Goal: Transaction & Acquisition: Purchase product/service

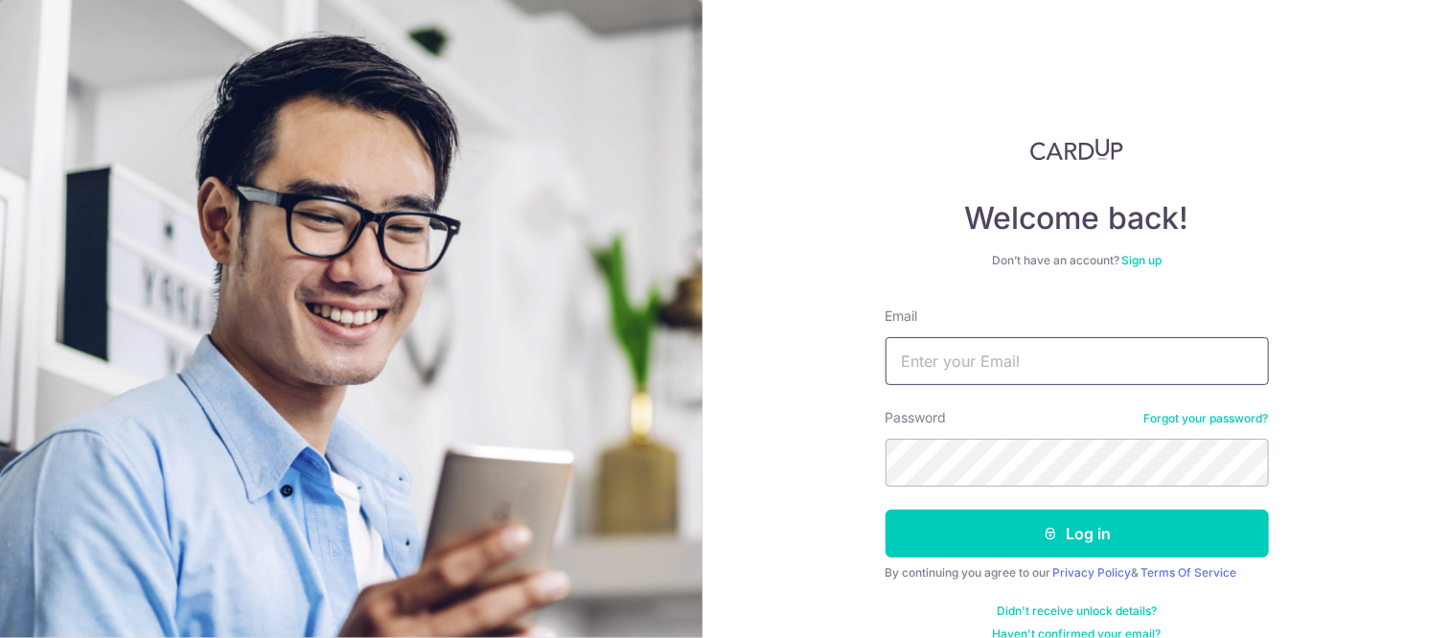
click at [894, 361] on input "Email" at bounding box center [1077, 361] width 383 height 48
type input "[EMAIL_ADDRESS][DOMAIN_NAME]"
click at [886, 510] on button "Log in" at bounding box center [1077, 534] width 383 height 48
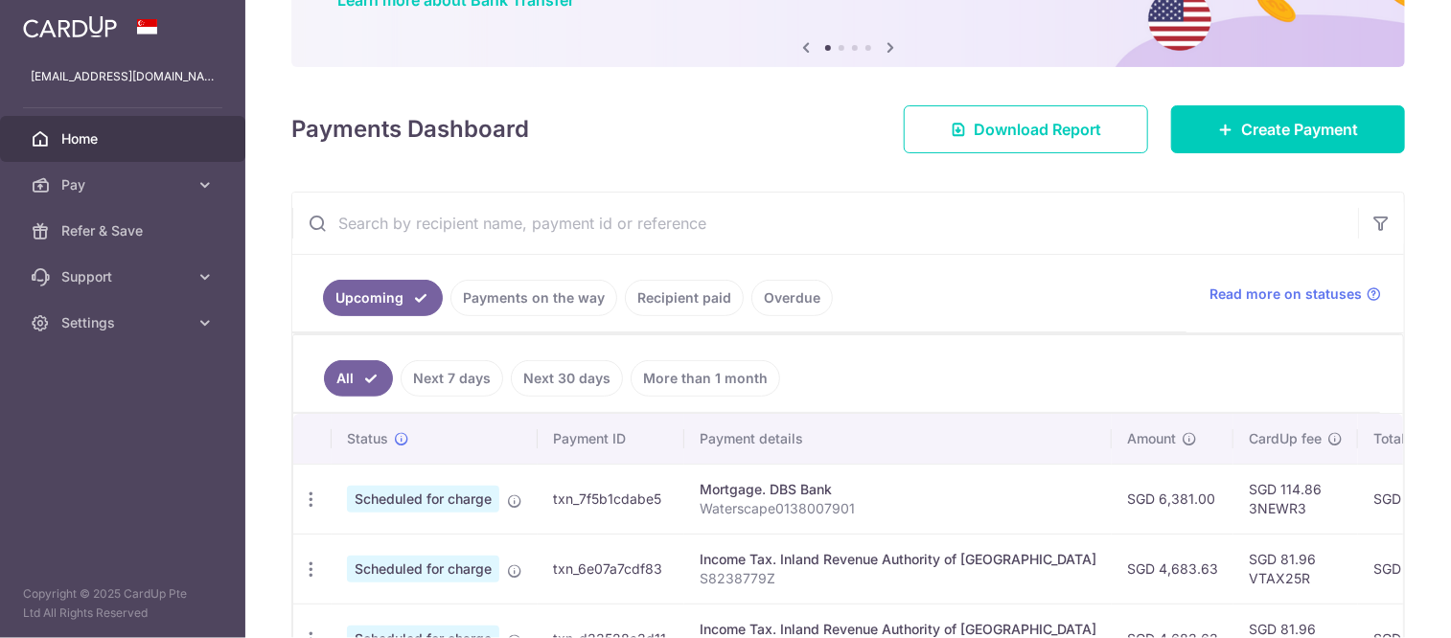
scroll to position [192, 0]
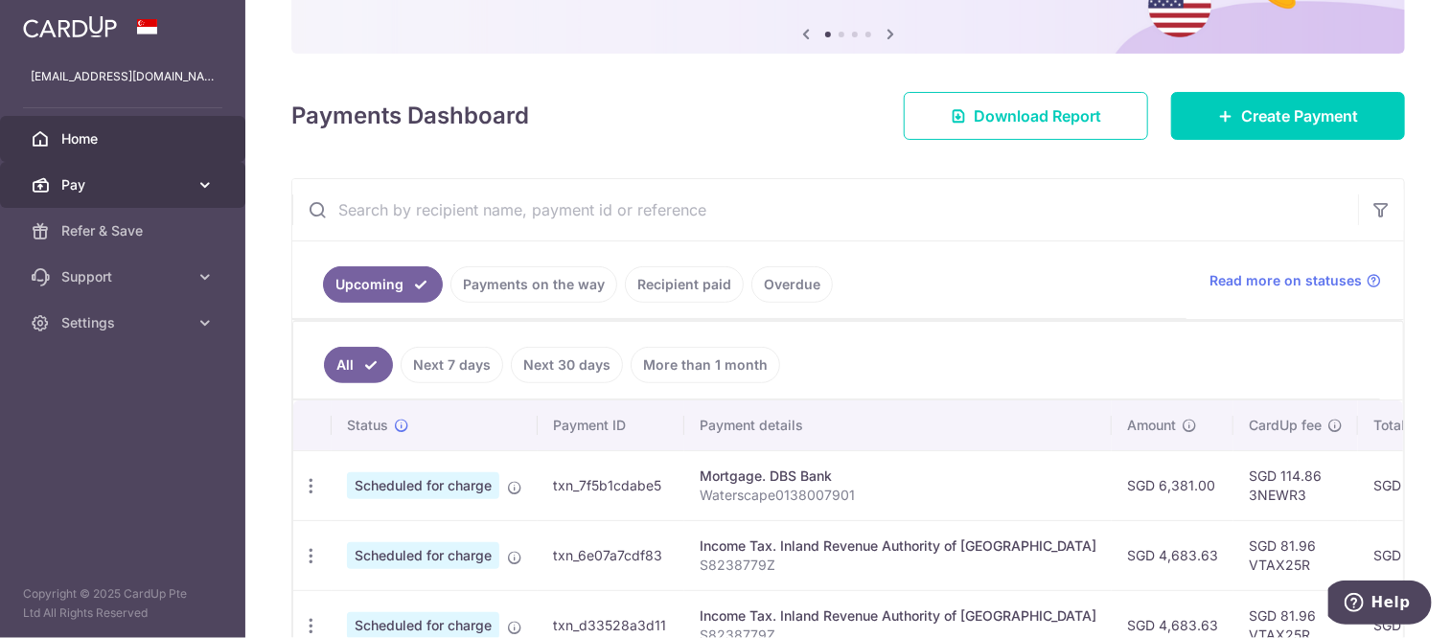
click at [119, 193] on span "Pay" at bounding box center [124, 184] width 127 height 19
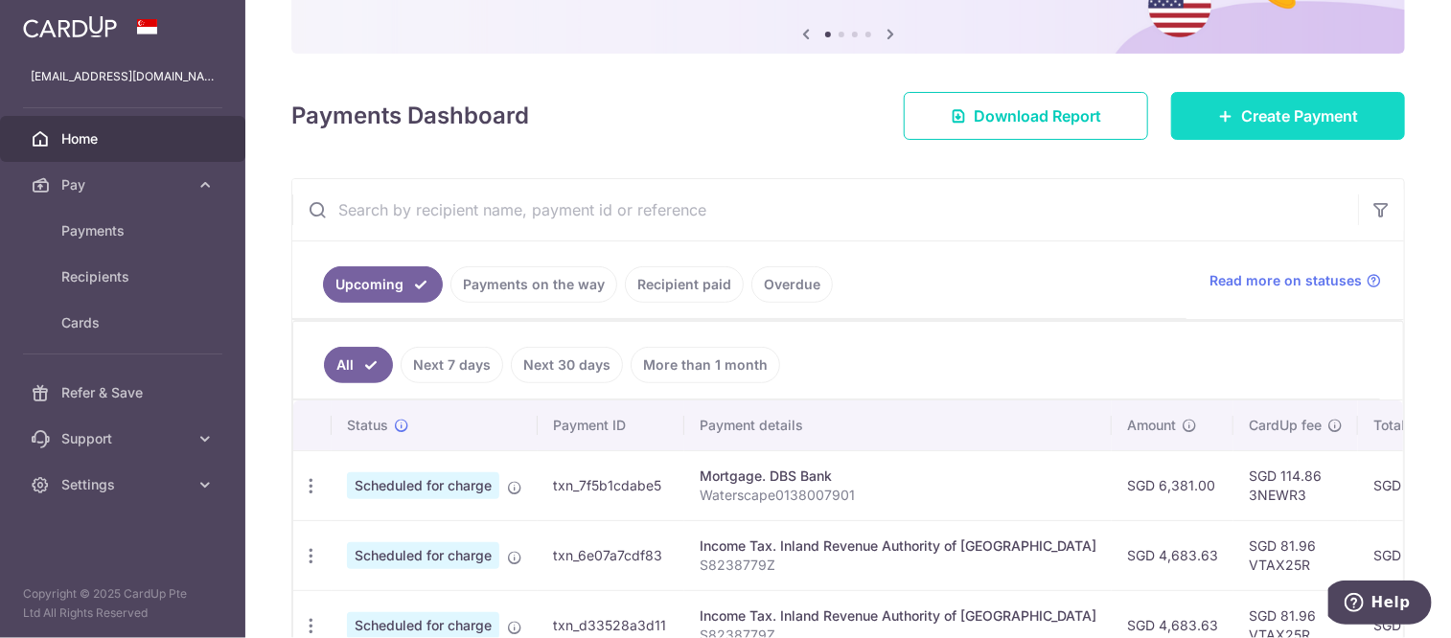
click at [1267, 124] on span "Create Payment" at bounding box center [1299, 115] width 117 height 23
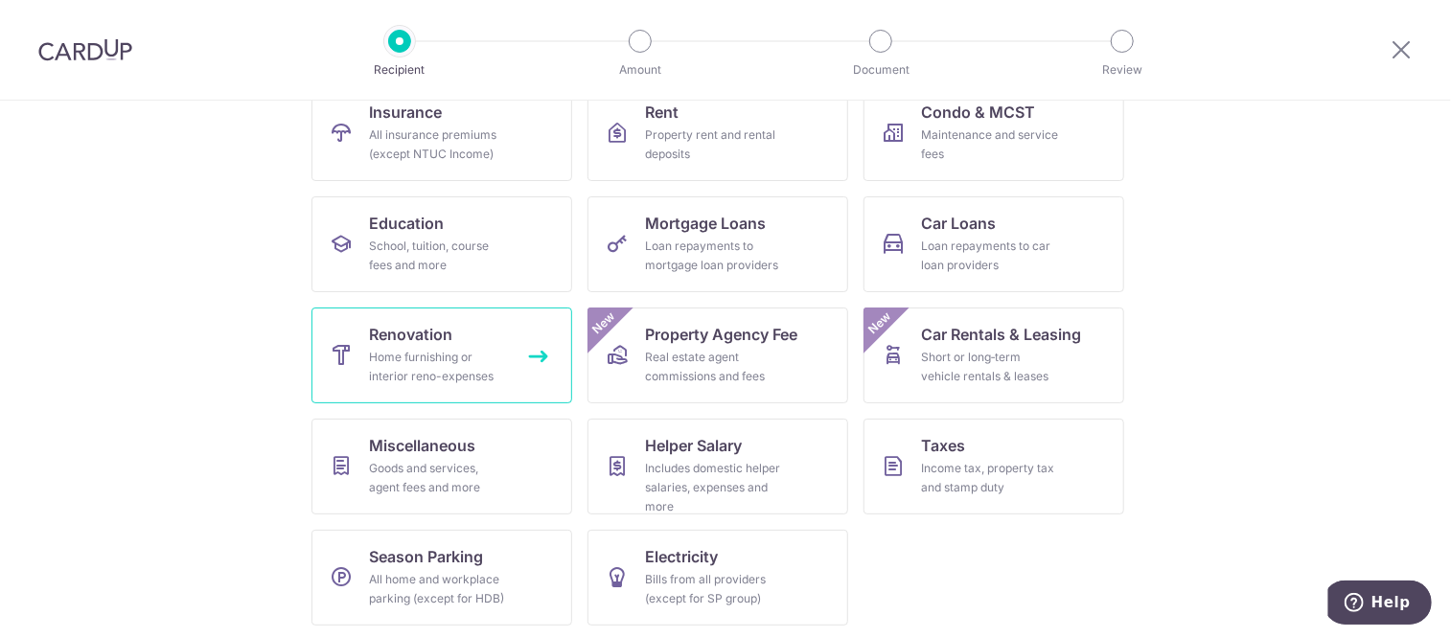
scroll to position [219, 0]
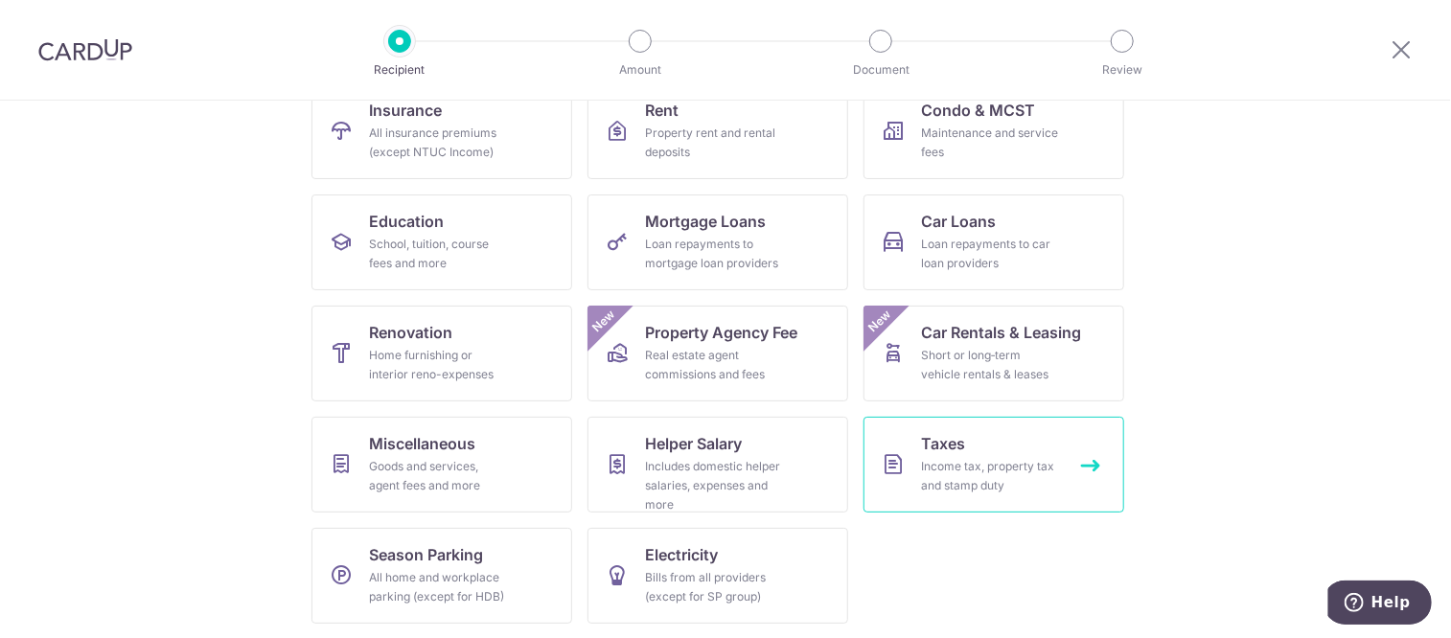
click at [938, 442] on span "Taxes" at bounding box center [943, 443] width 44 height 23
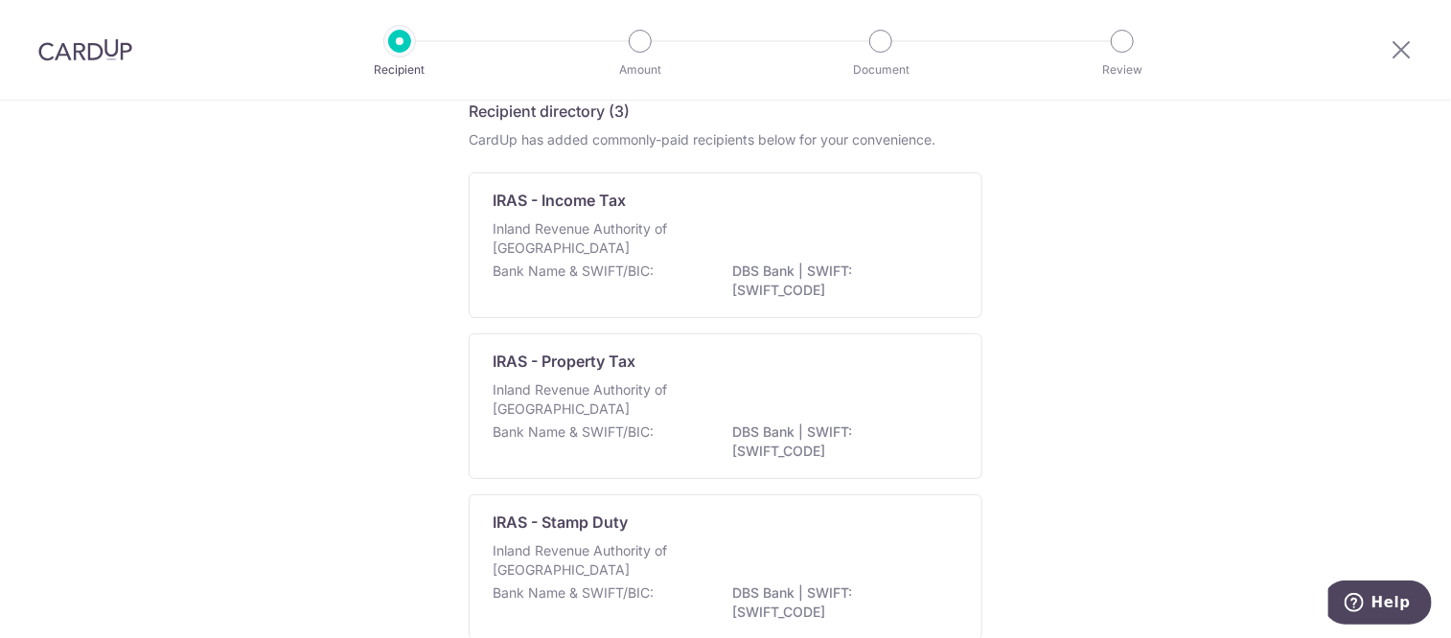
scroll to position [96, 0]
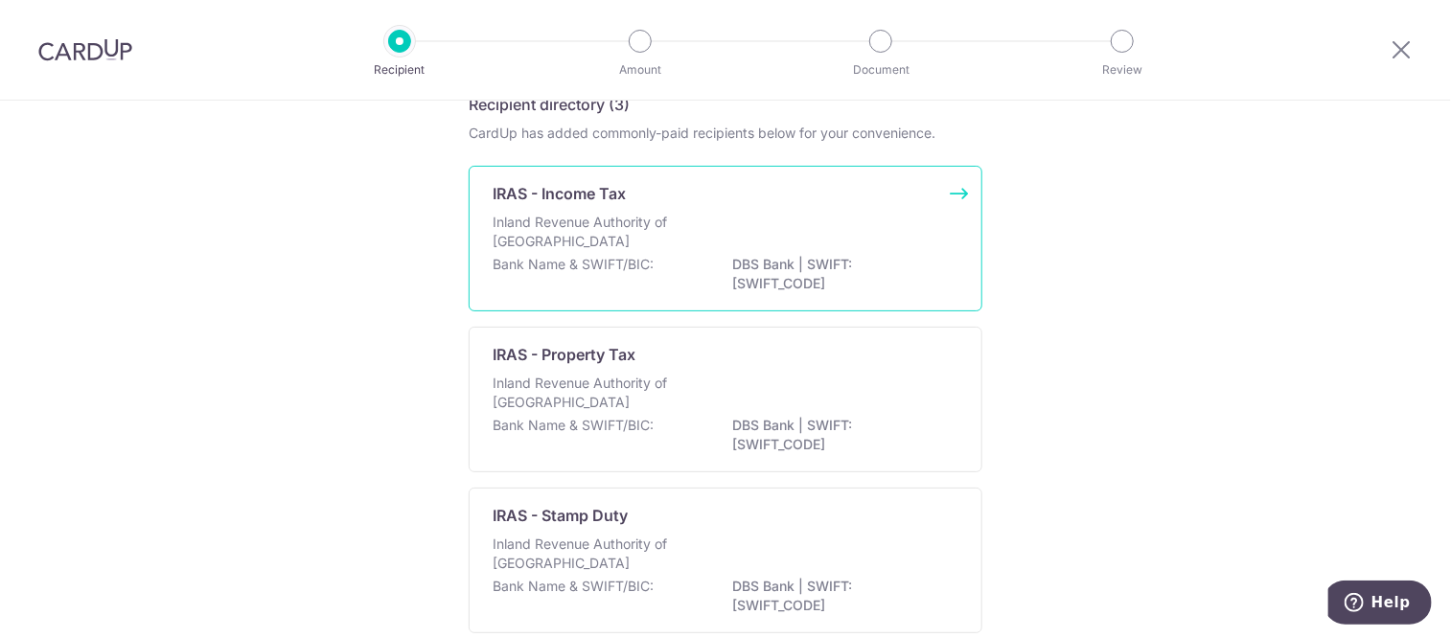
click at [579, 184] on p "IRAS - Income Tax" at bounding box center [559, 193] width 133 height 23
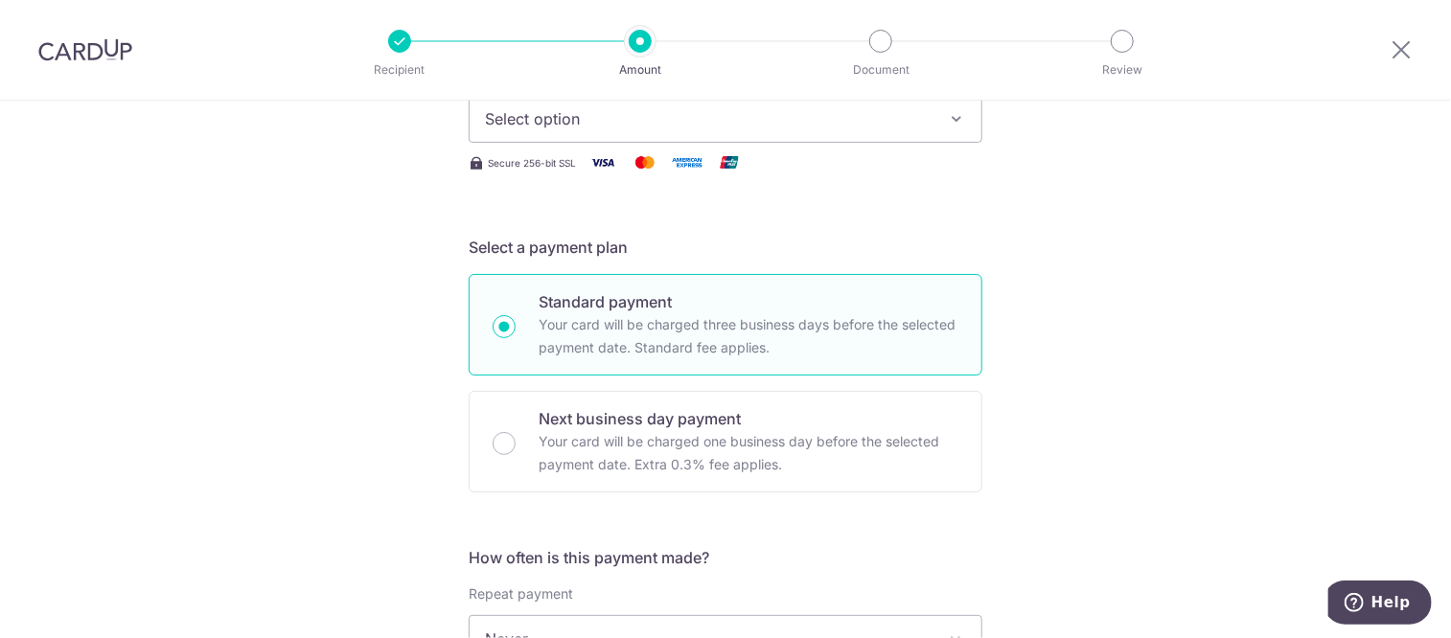
scroll to position [288, 0]
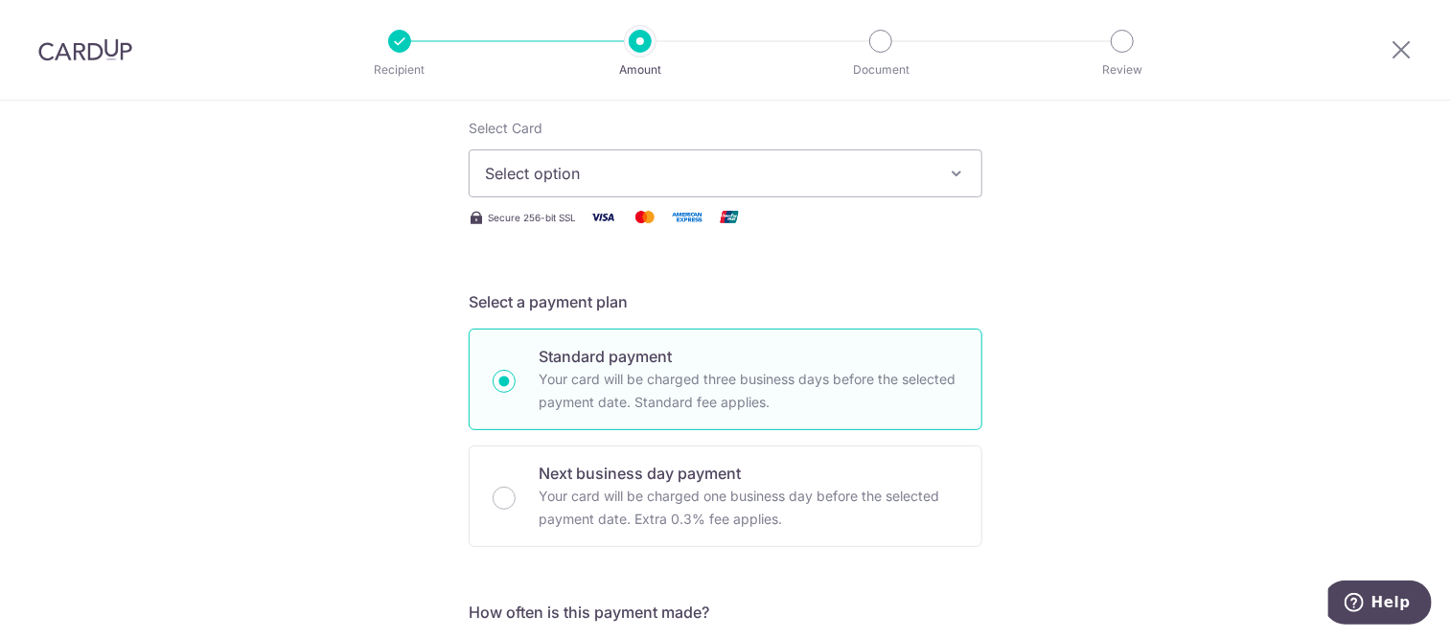
click at [820, 190] on button "Select option" at bounding box center [726, 174] width 514 height 48
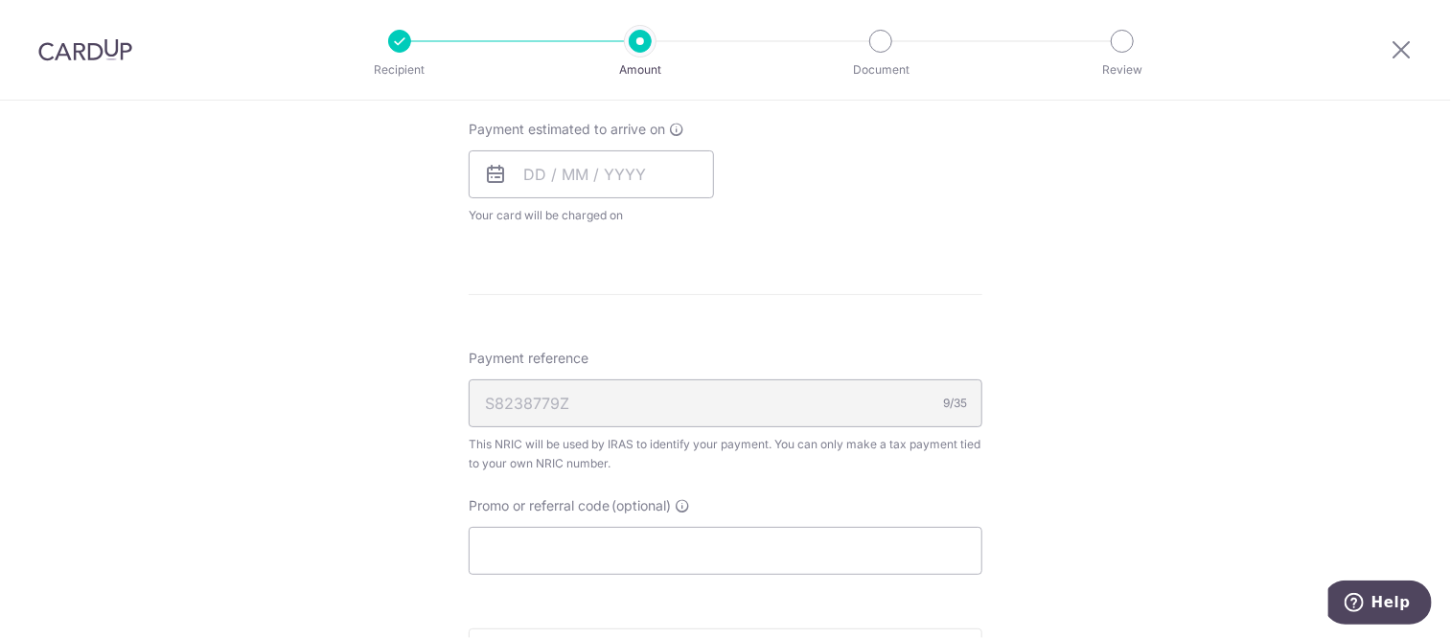
scroll to position [958, 0]
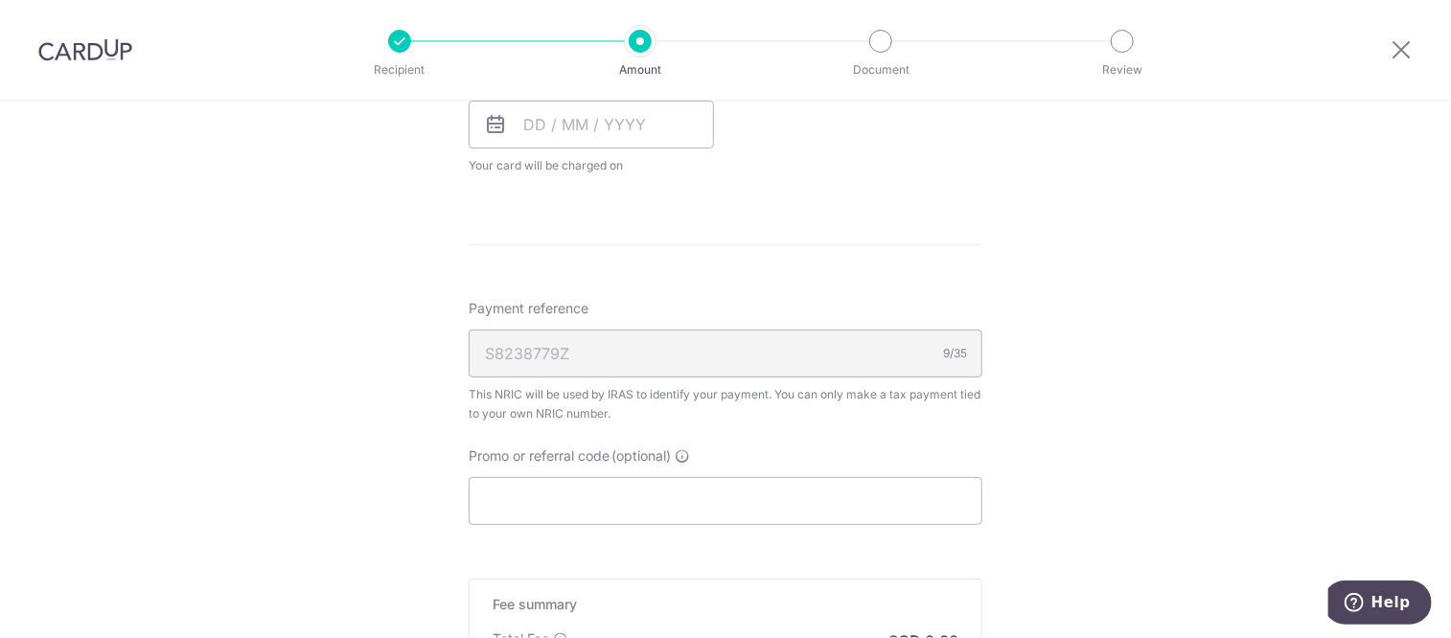
click at [659, 357] on div "S8238779Z 9/35" at bounding box center [726, 354] width 514 height 48
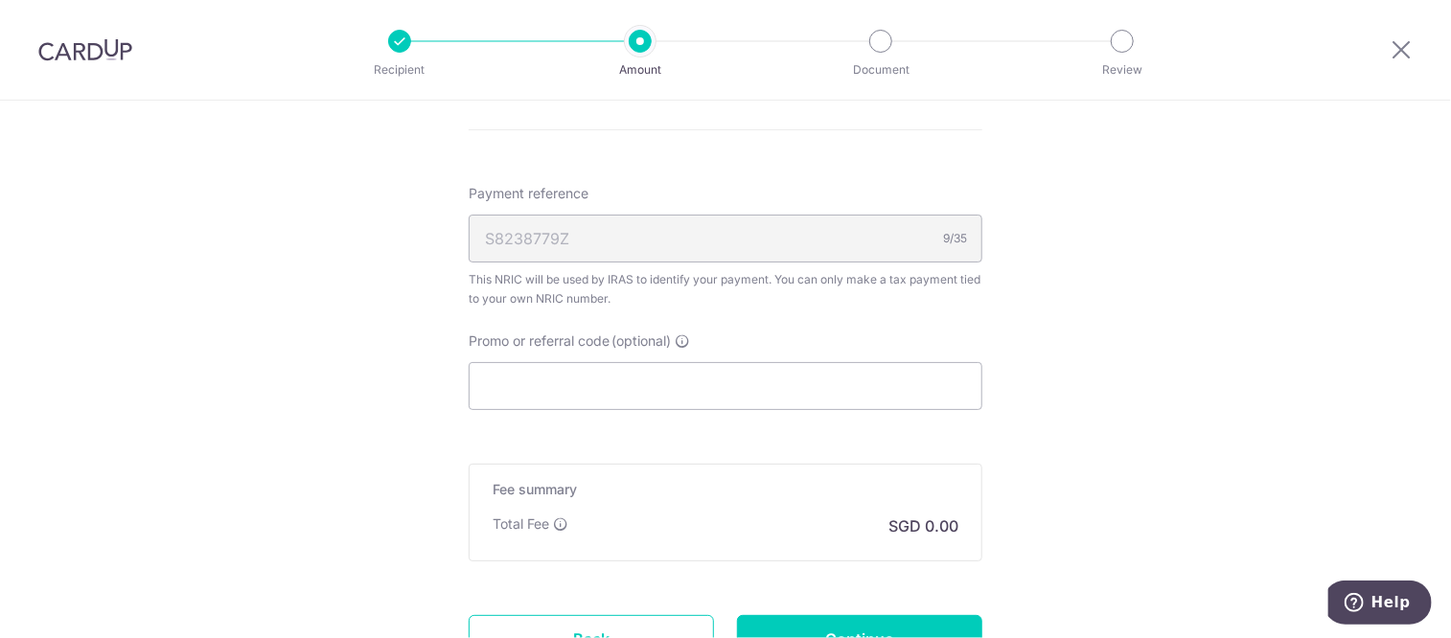
scroll to position [1047, 0]
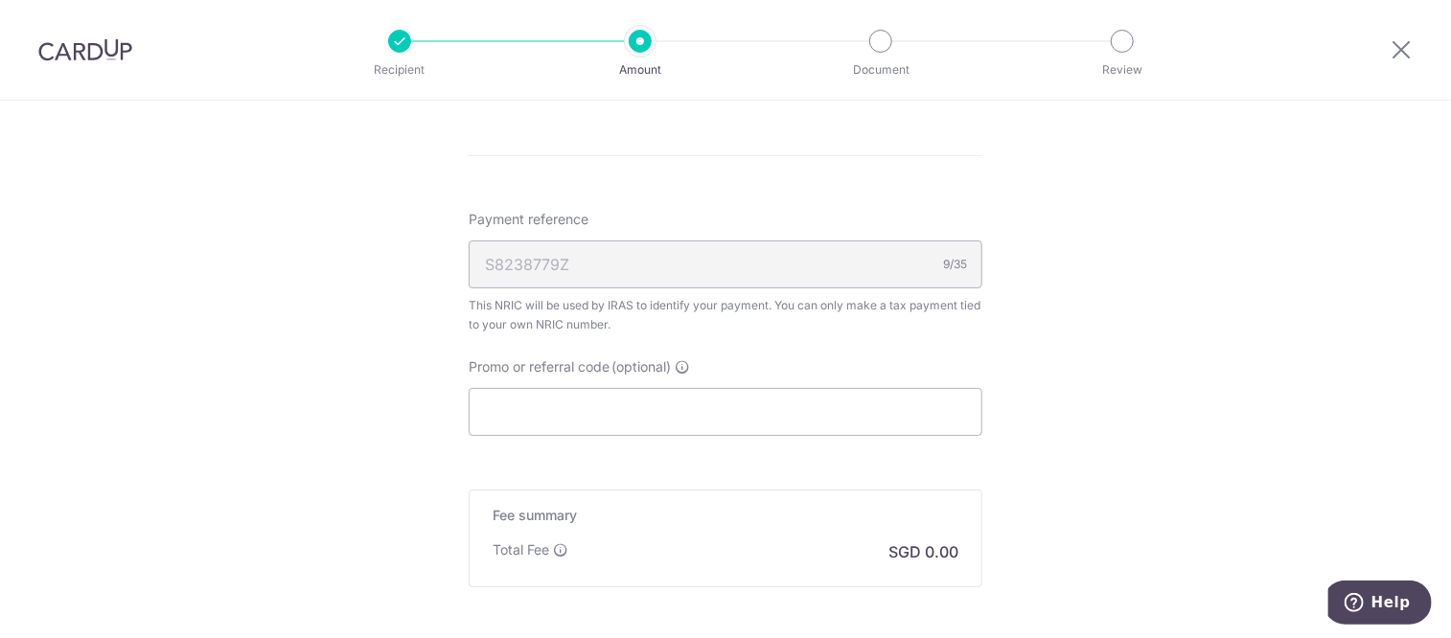
click at [553, 266] on div "S8238779Z 9/35" at bounding box center [726, 265] width 514 height 48
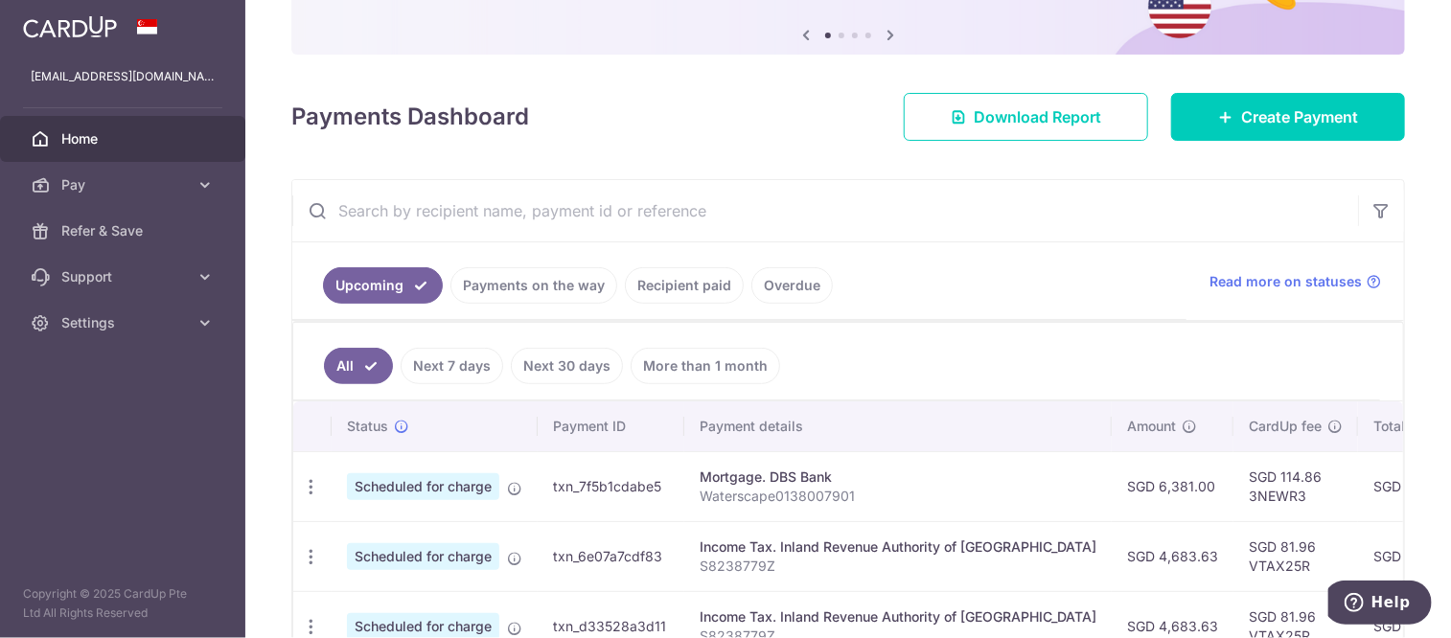
scroll to position [96, 0]
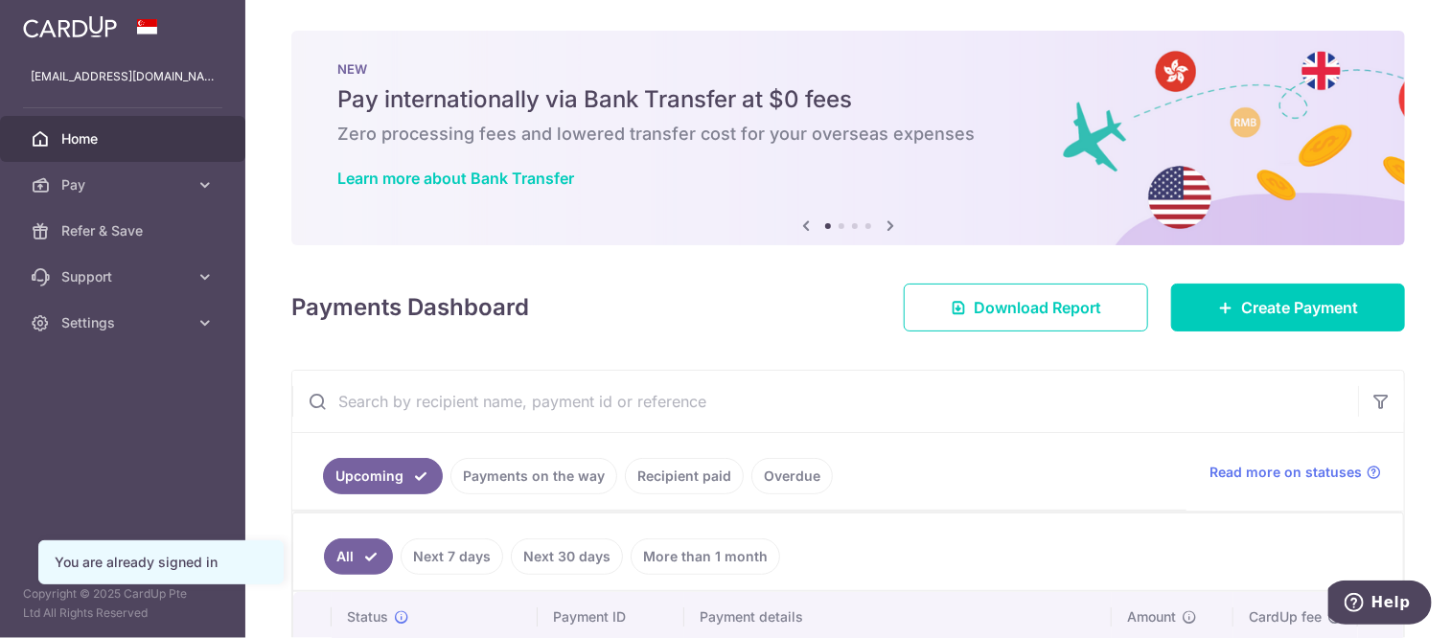
click at [103, 26] on img at bounding box center [70, 26] width 94 height 23
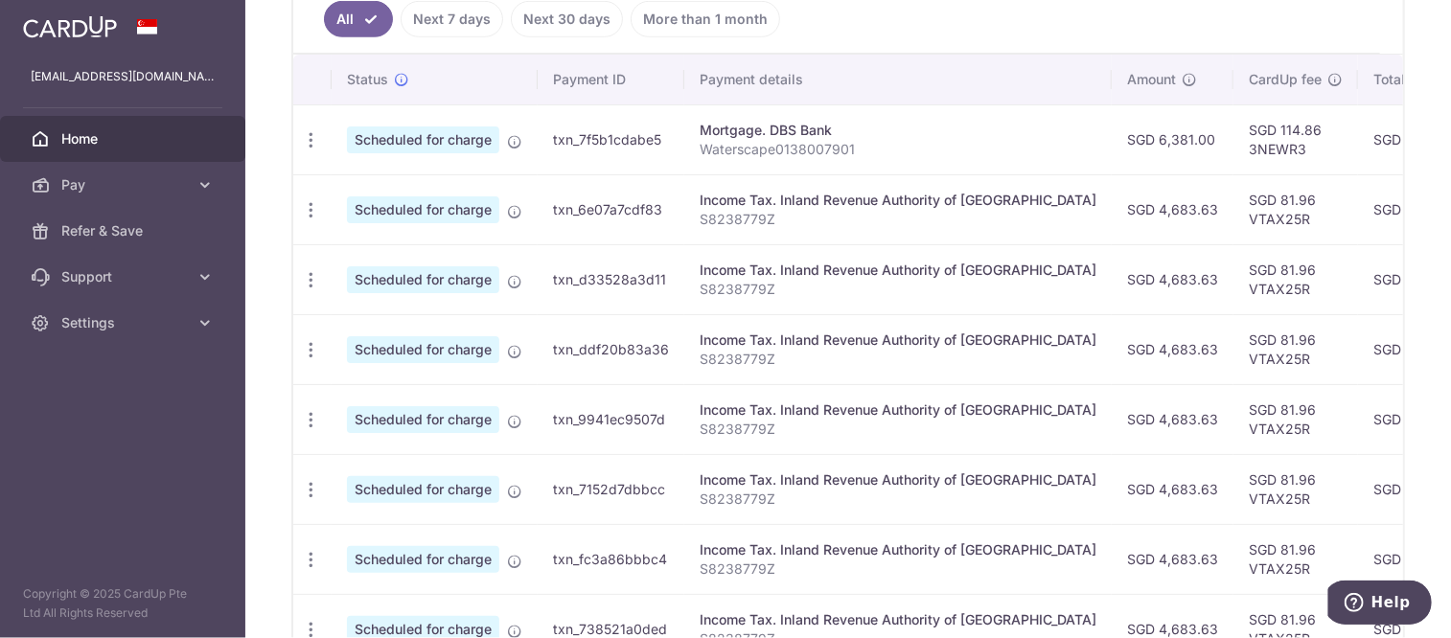
scroll to position [575, 0]
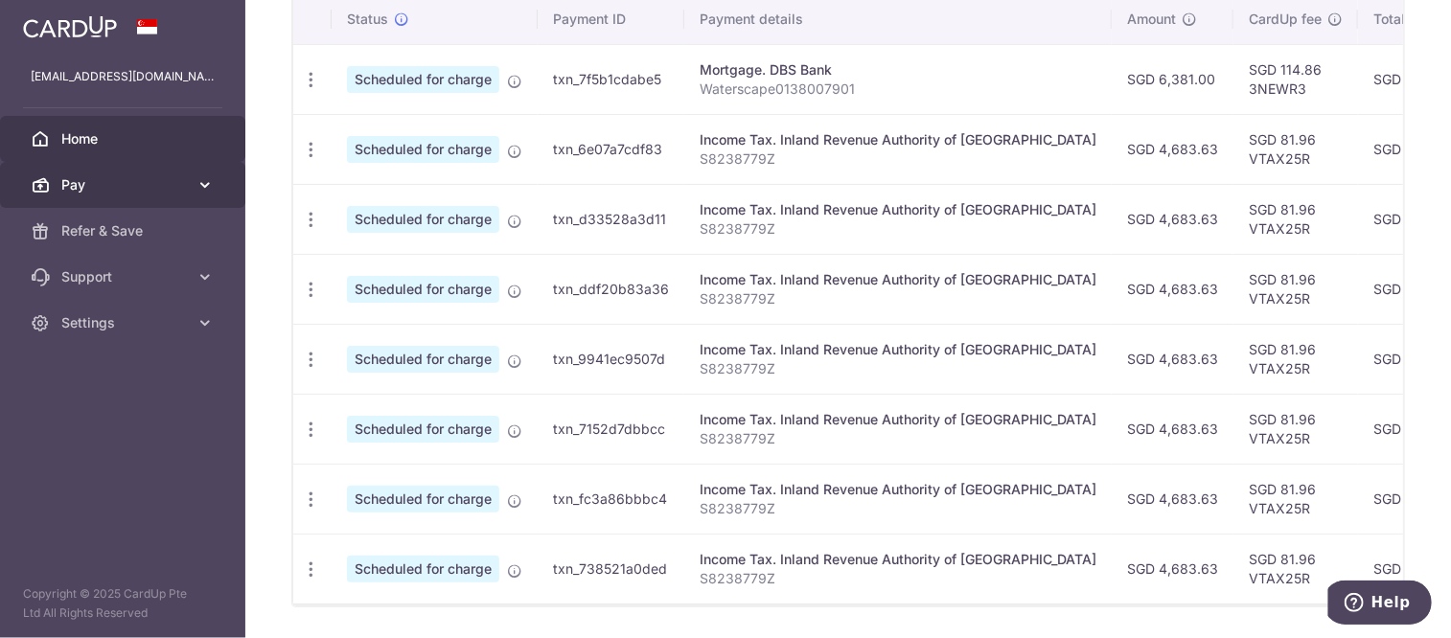
click at [156, 192] on span "Pay" at bounding box center [124, 184] width 127 height 19
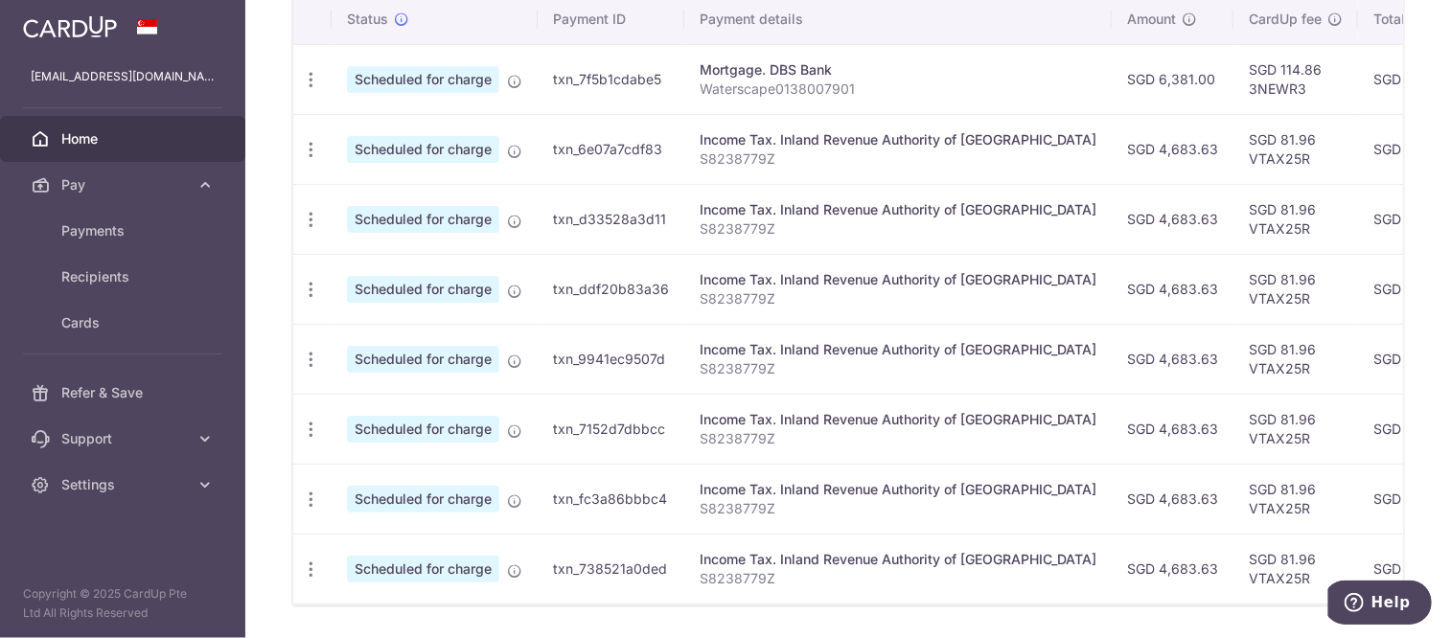
click at [117, 31] on link at bounding box center [69, 25] width 109 height 35
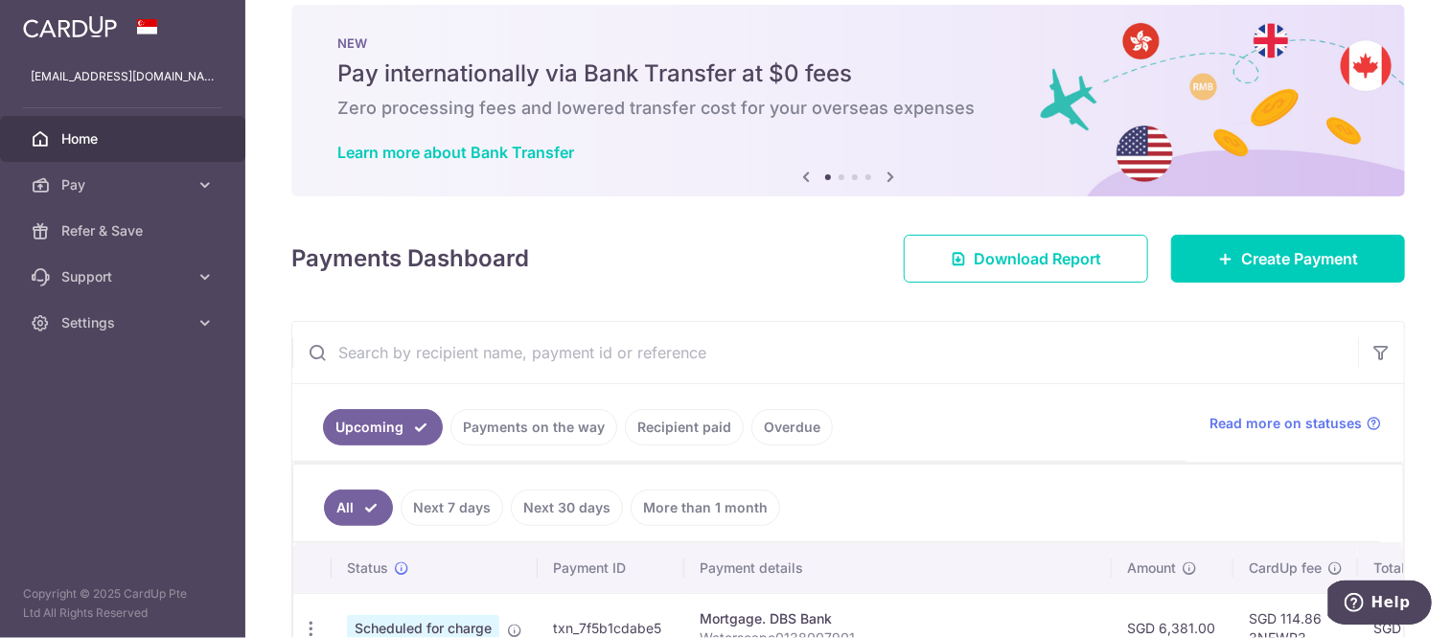
scroll to position [0, 0]
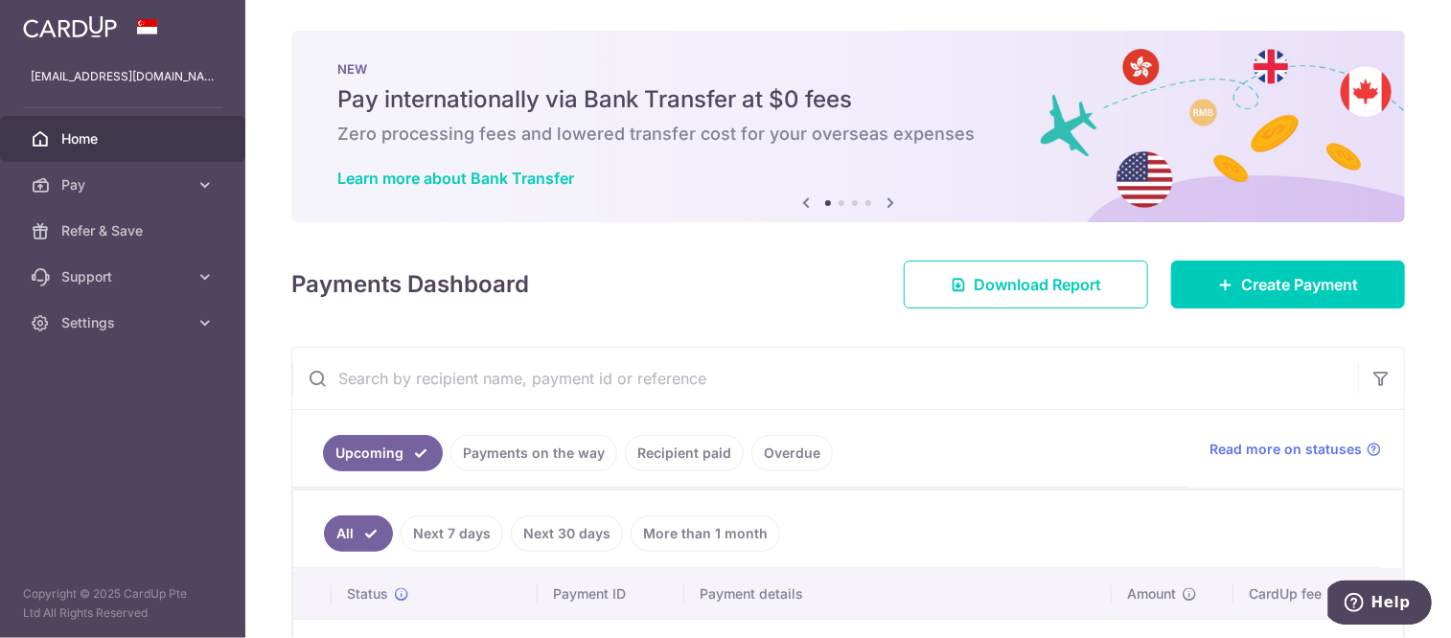
click at [58, 24] on img at bounding box center [70, 26] width 94 height 23
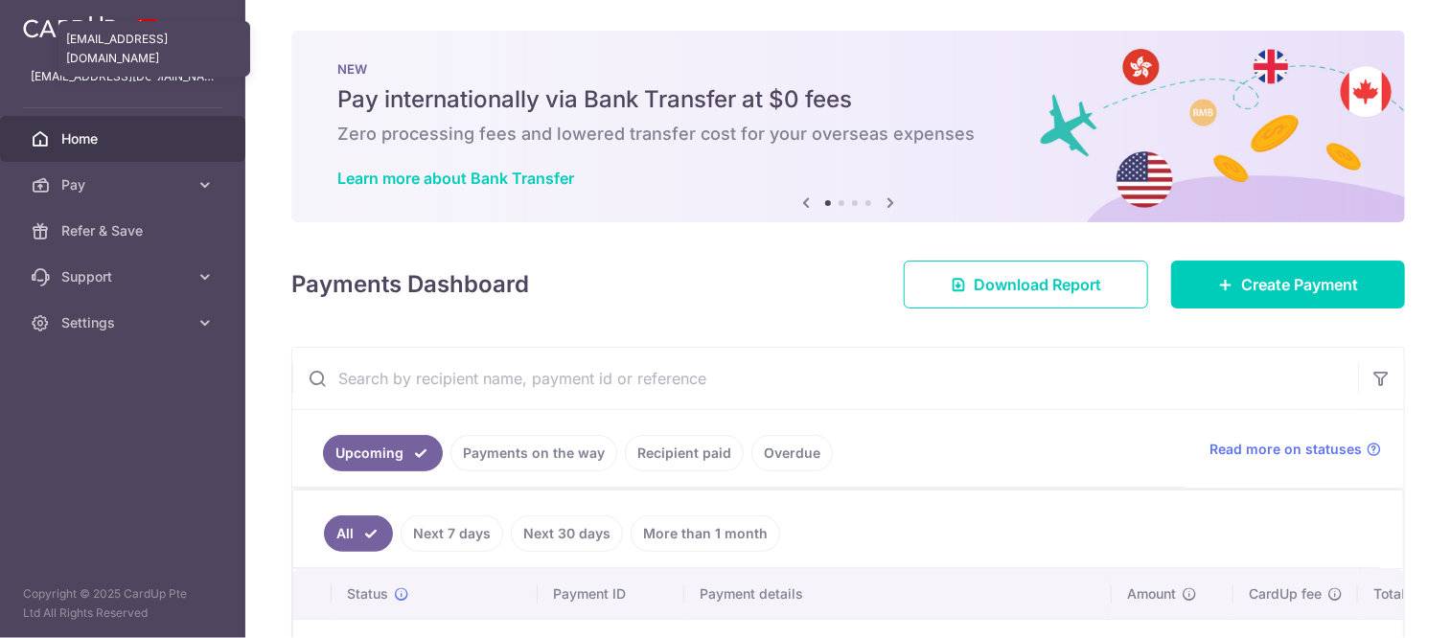
click at [119, 72] on p "[EMAIL_ADDRESS][DOMAIN_NAME]" at bounding box center [123, 76] width 184 height 19
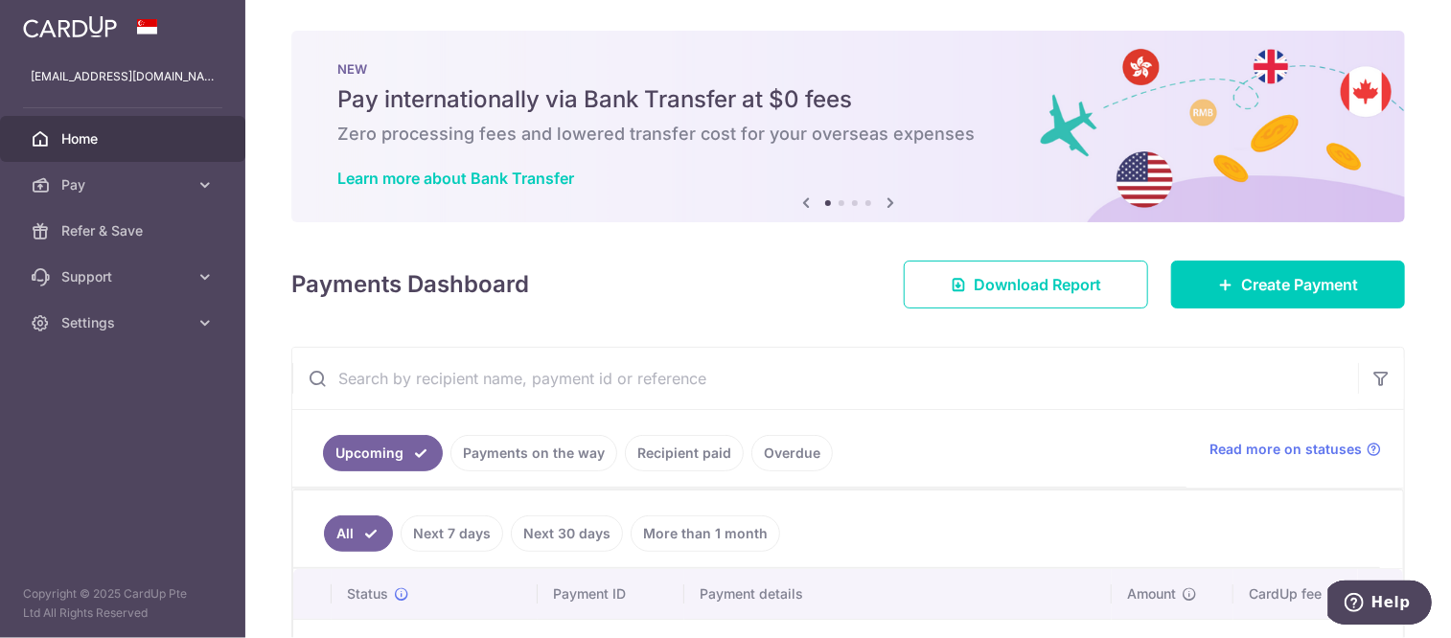
click at [157, 33] on span at bounding box center [147, 26] width 23 height 15
click at [145, 32] on span at bounding box center [147, 26] width 23 height 15
click at [129, 80] on p "[EMAIL_ADDRESS][DOMAIN_NAME]" at bounding box center [123, 76] width 184 height 19
click at [115, 277] on span "Support" at bounding box center [124, 276] width 127 height 19
click at [87, 427] on link "Settings" at bounding box center [122, 439] width 245 height 46
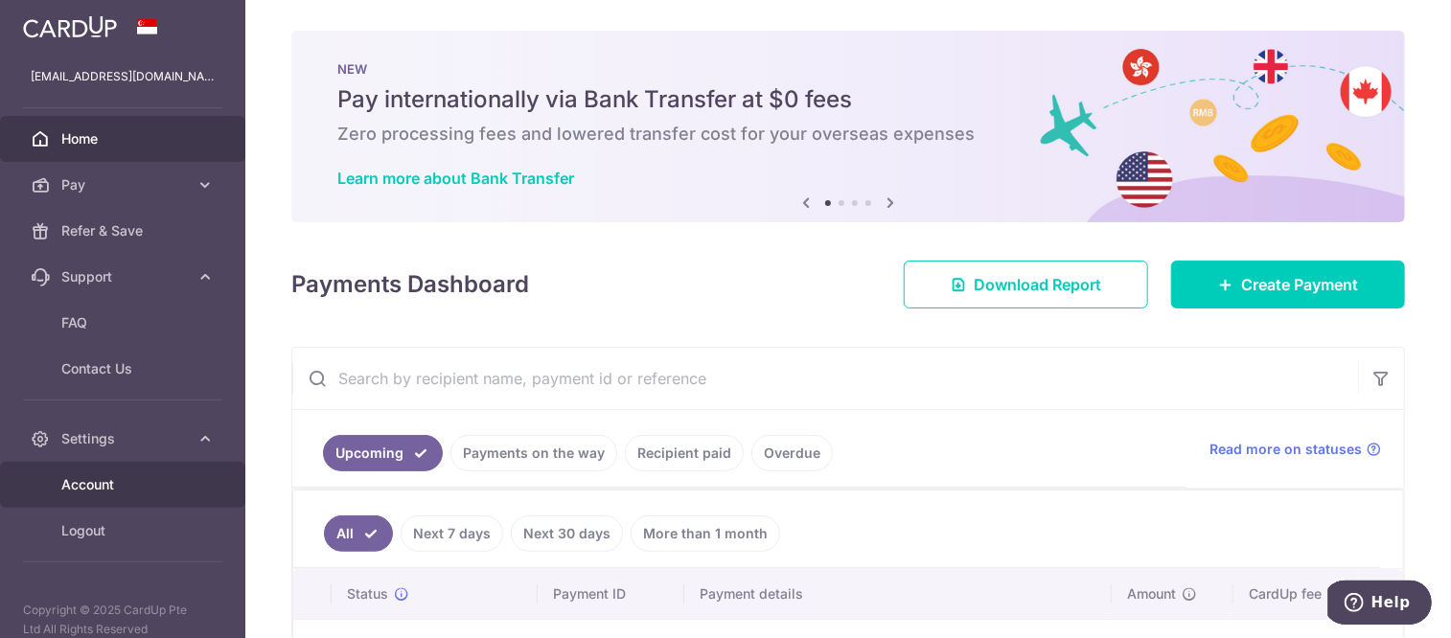
click at [98, 488] on span "Account" at bounding box center [124, 484] width 127 height 19
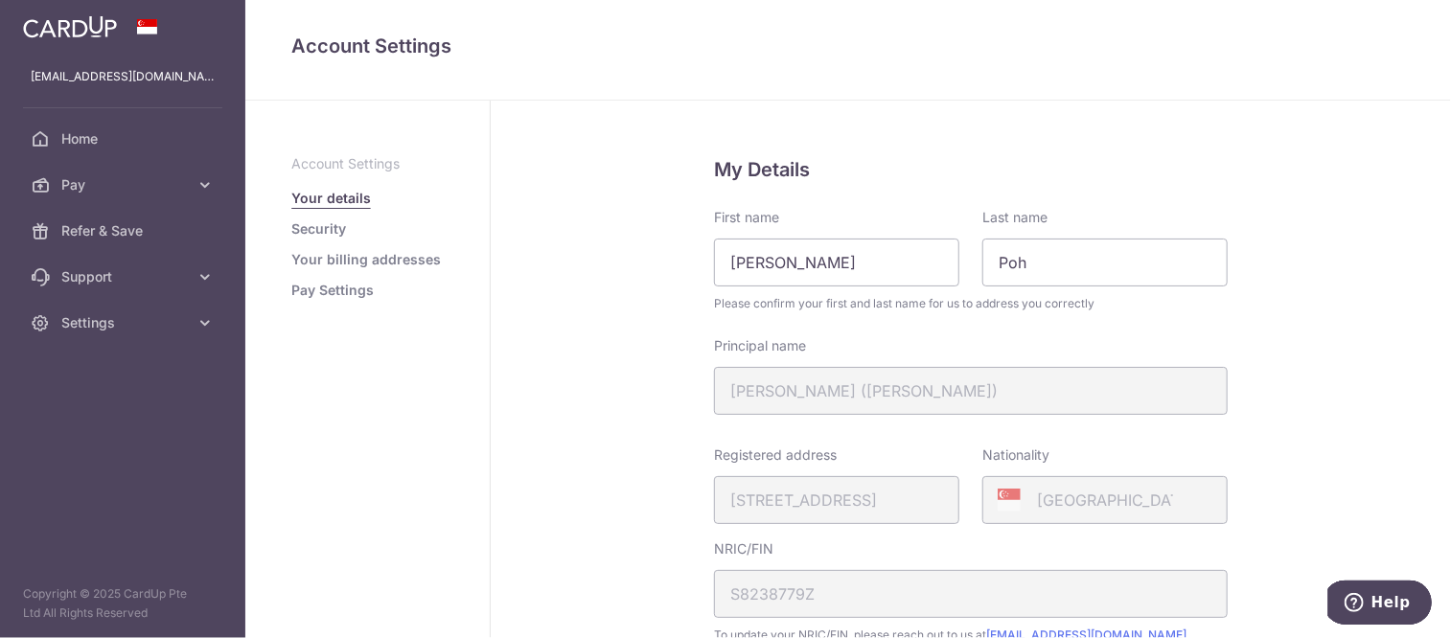
click at [330, 223] on link "Security" at bounding box center [318, 228] width 55 height 19
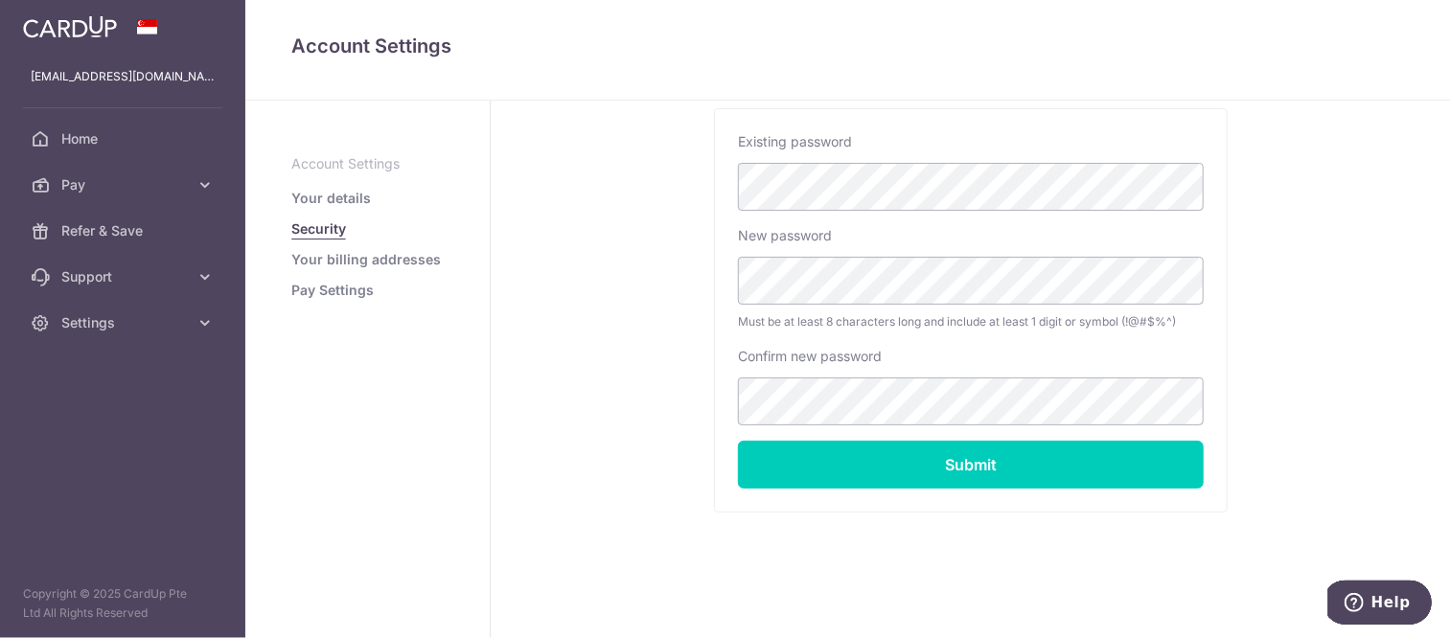
click at [364, 265] on link "Your billing addresses" at bounding box center [366, 259] width 150 height 19
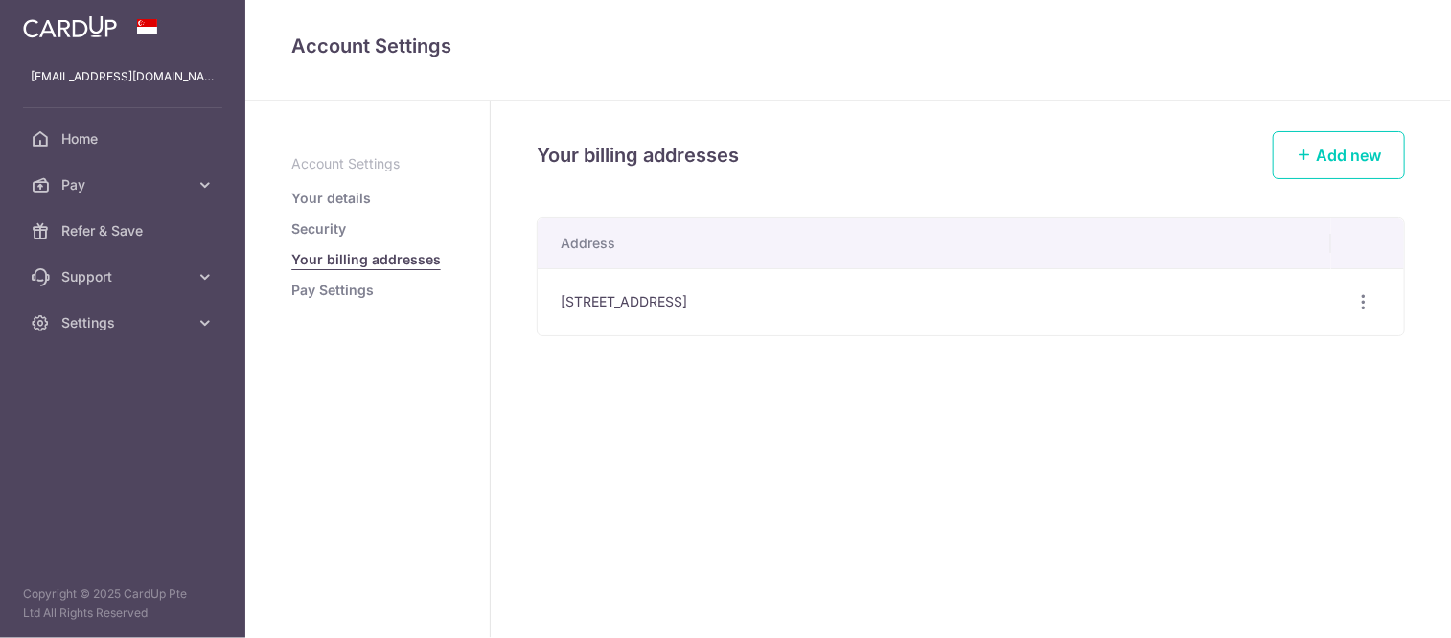
click at [337, 299] on link "Pay Settings" at bounding box center [332, 290] width 82 height 19
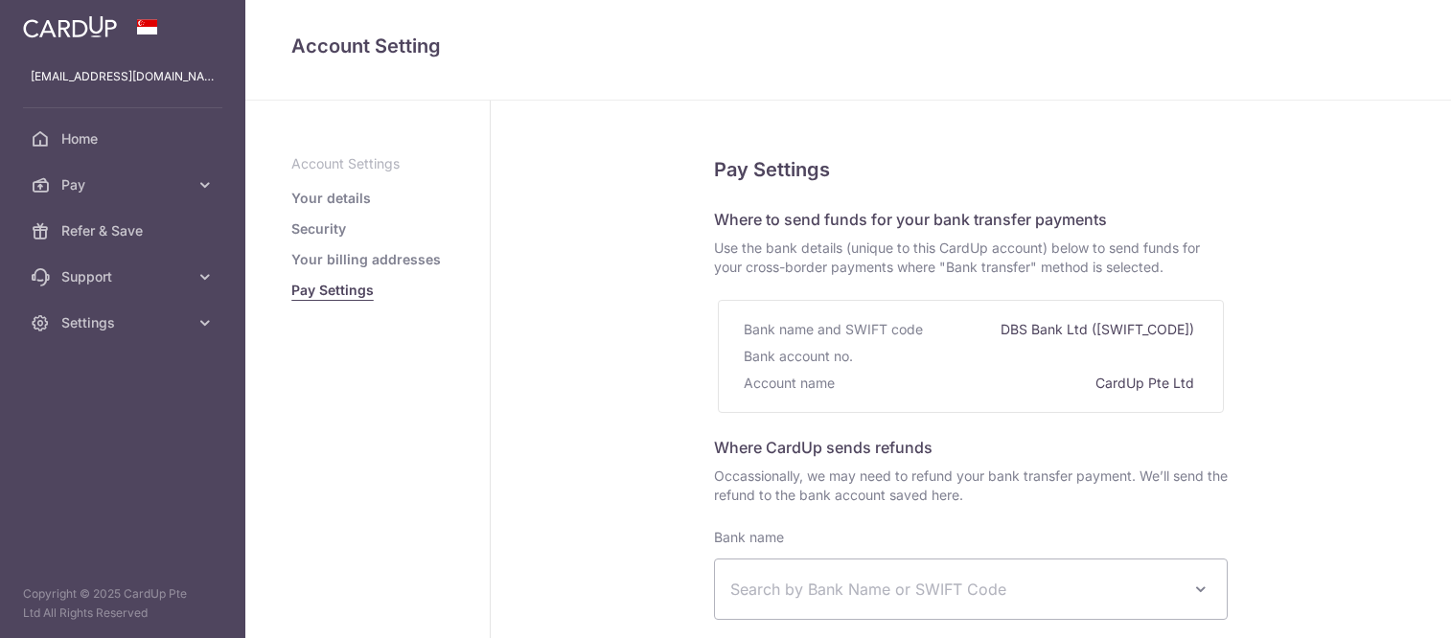
select select
click at [307, 154] on p "Account Settings" at bounding box center [367, 163] width 152 height 19
click at [77, 28] on img at bounding box center [70, 26] width 94 height 23
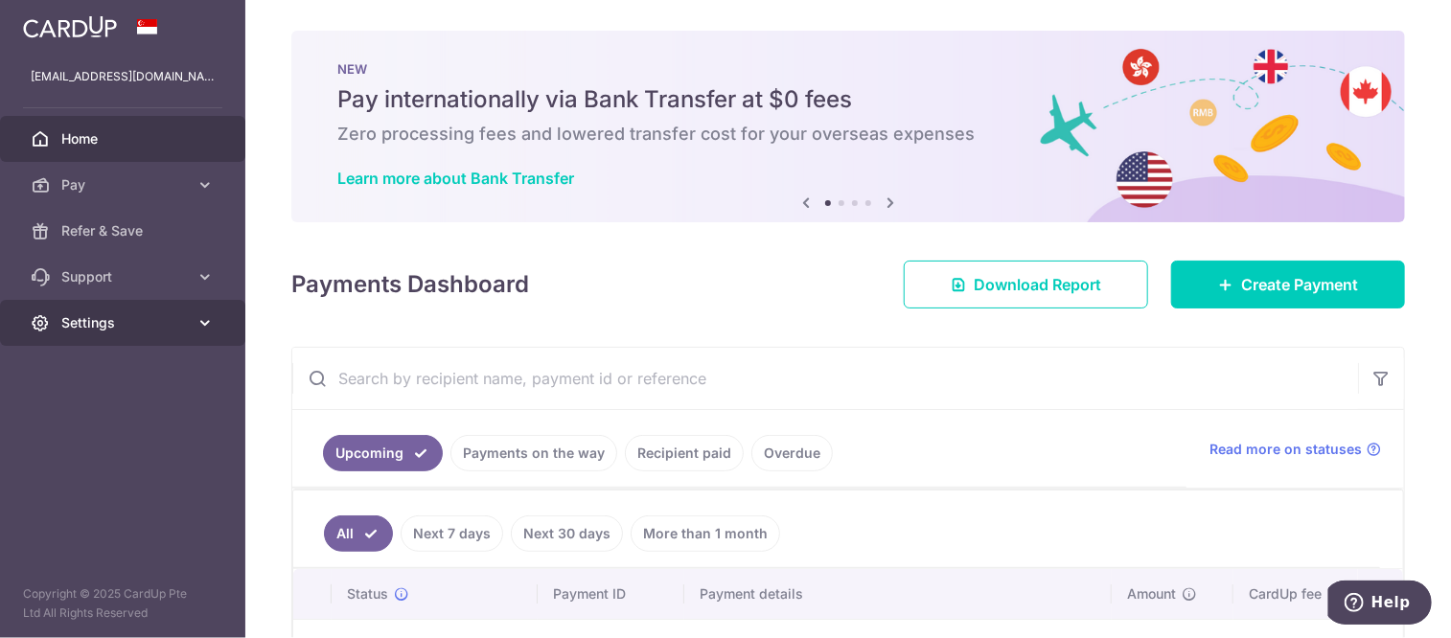
click at [103, 308] on link "Settings" at bounding box center [122, 323] width 245 height 46
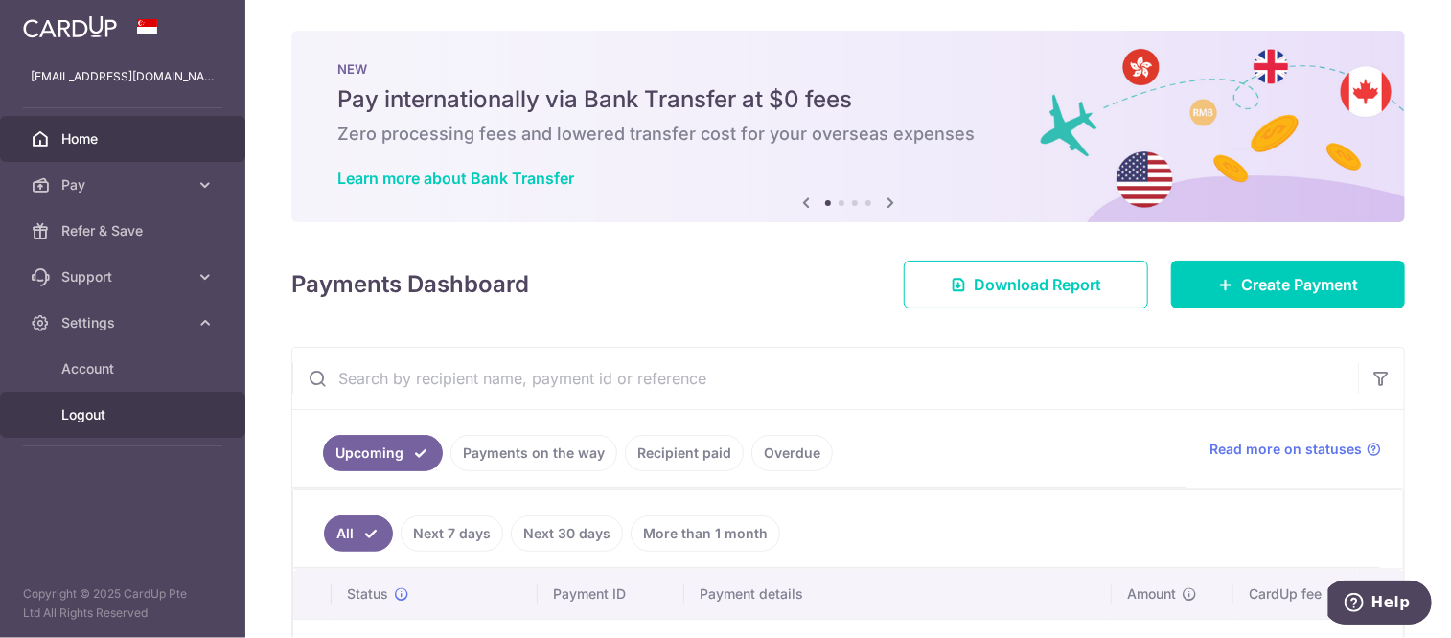
click at [69, 407] on span "Logout" at bounding box center [124, 414] width 127 height 19
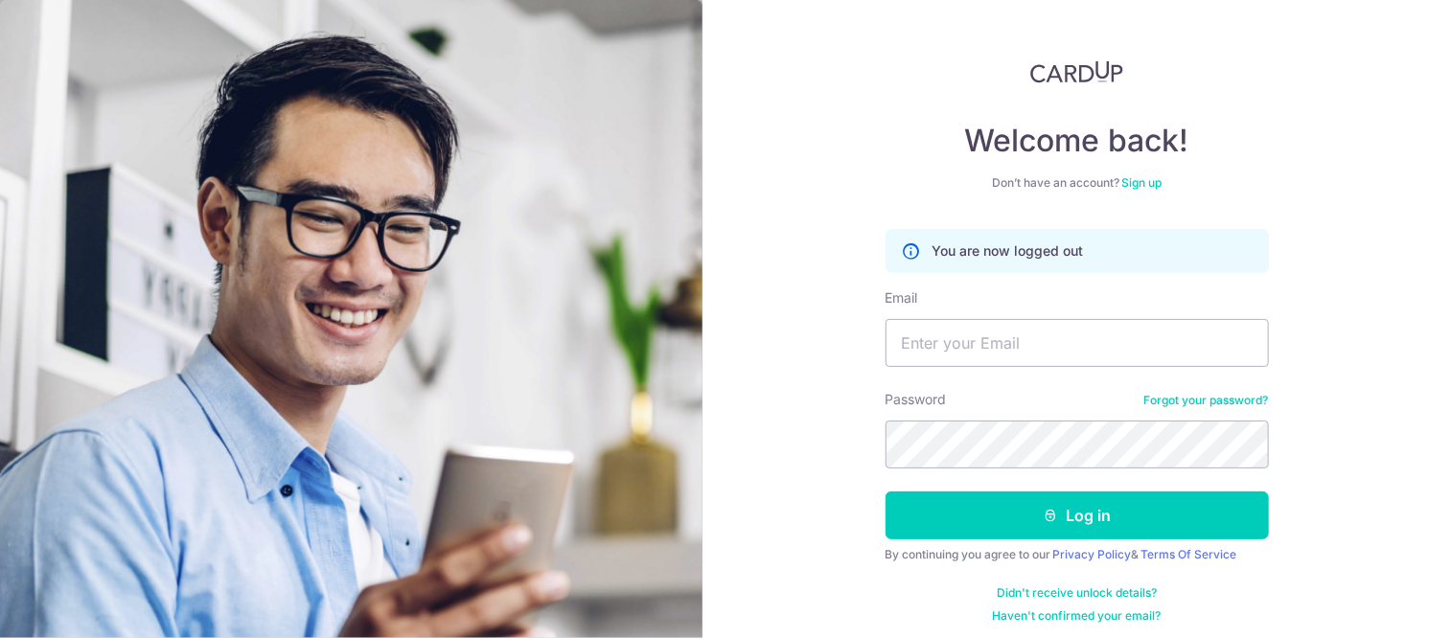
scroll to position [84, 0]
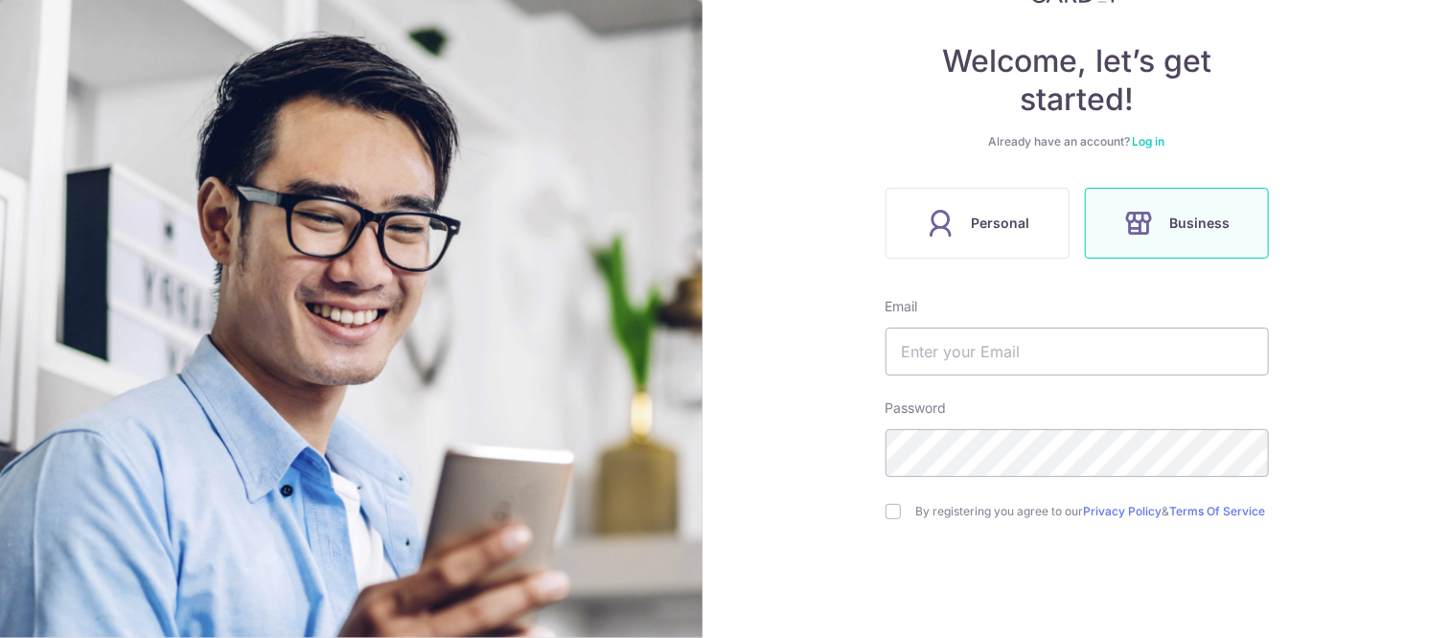
scroll to position [164, 0]
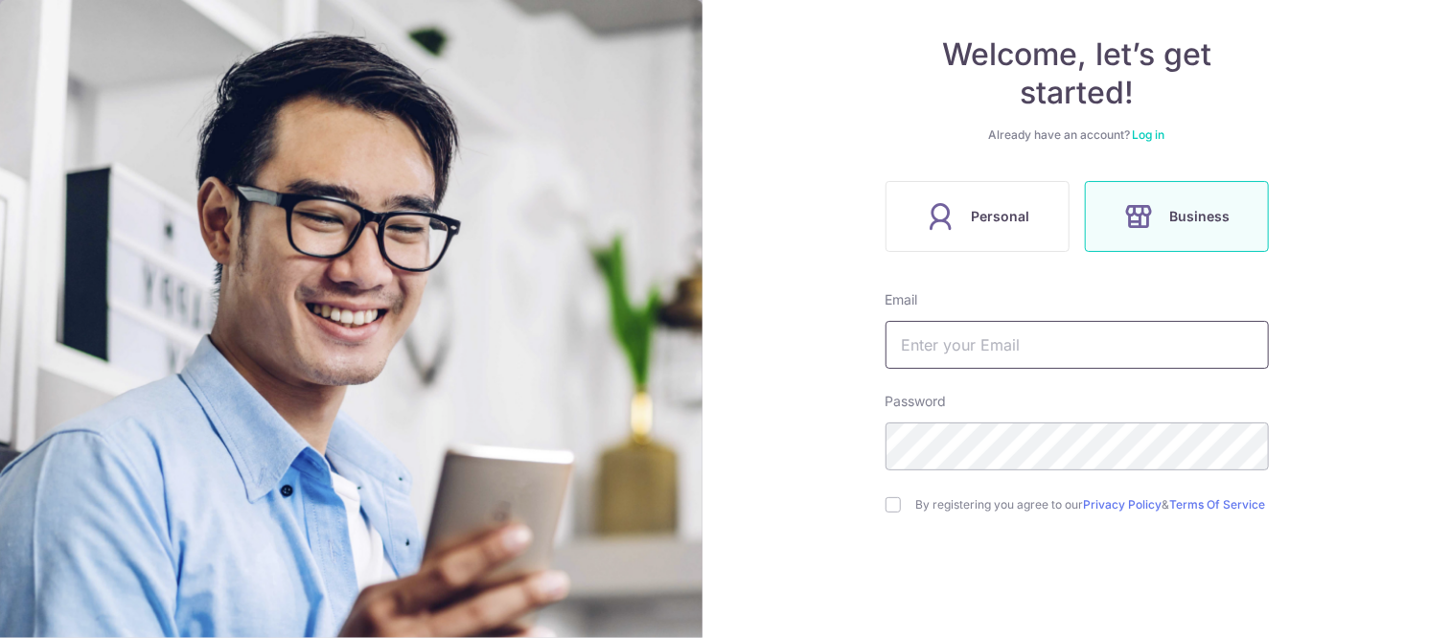
click at [943, 341] on input "text" at bounding box center [1077, 345] width 383 height 48
click at [922, 336] on input "text" at bounding box center [1077, 345] width 383 height 48
type input "[EMAIL_ADDRESS][DOMAIN_NAME]"
click at [889, 510] on input "checkbox" at bounding box center [893, 504] width 15 height 15
checkbox input "true"
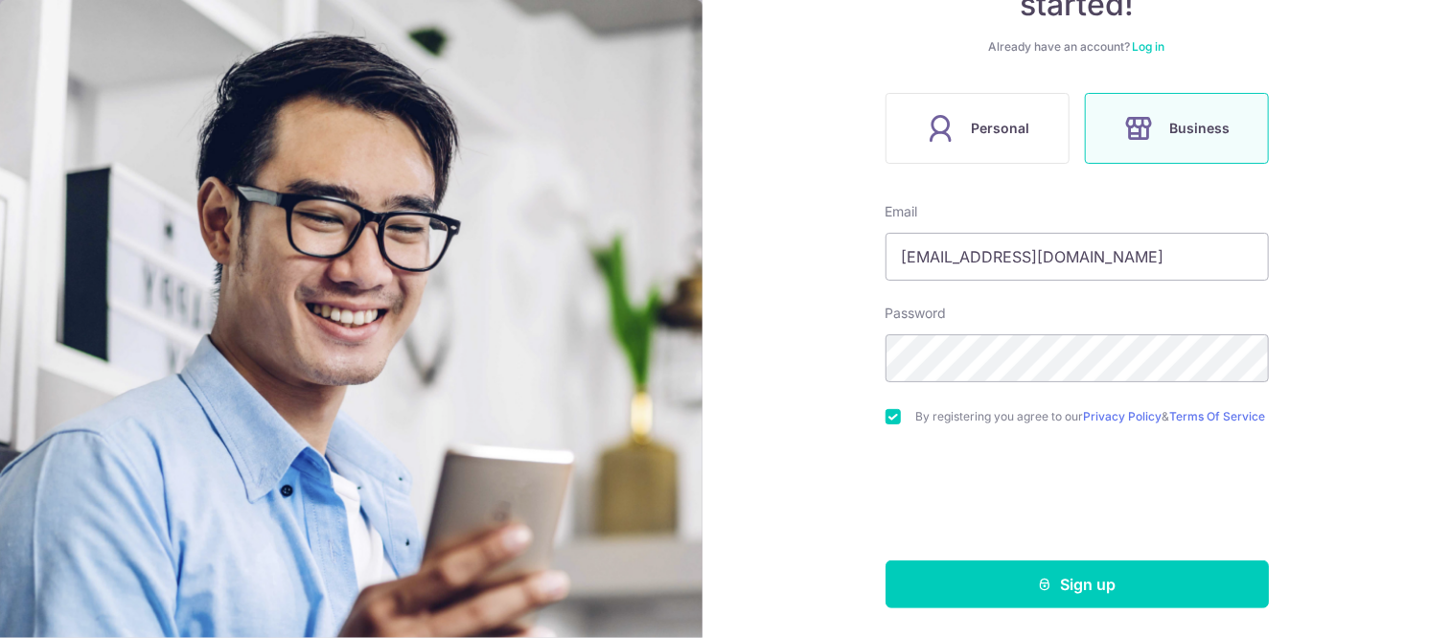
scroll to position [260, 0]
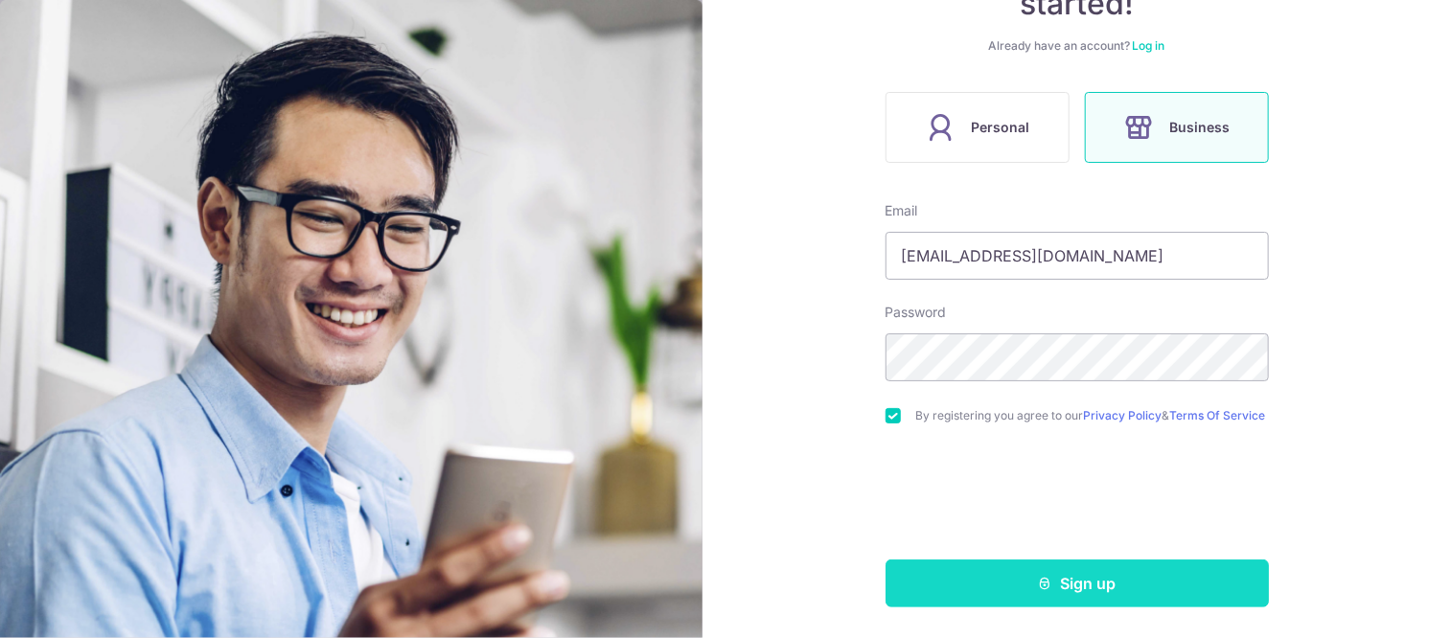
click at [1064, 576] on button "Sign up" at bounding box center [1077, 584] width 383 height 48
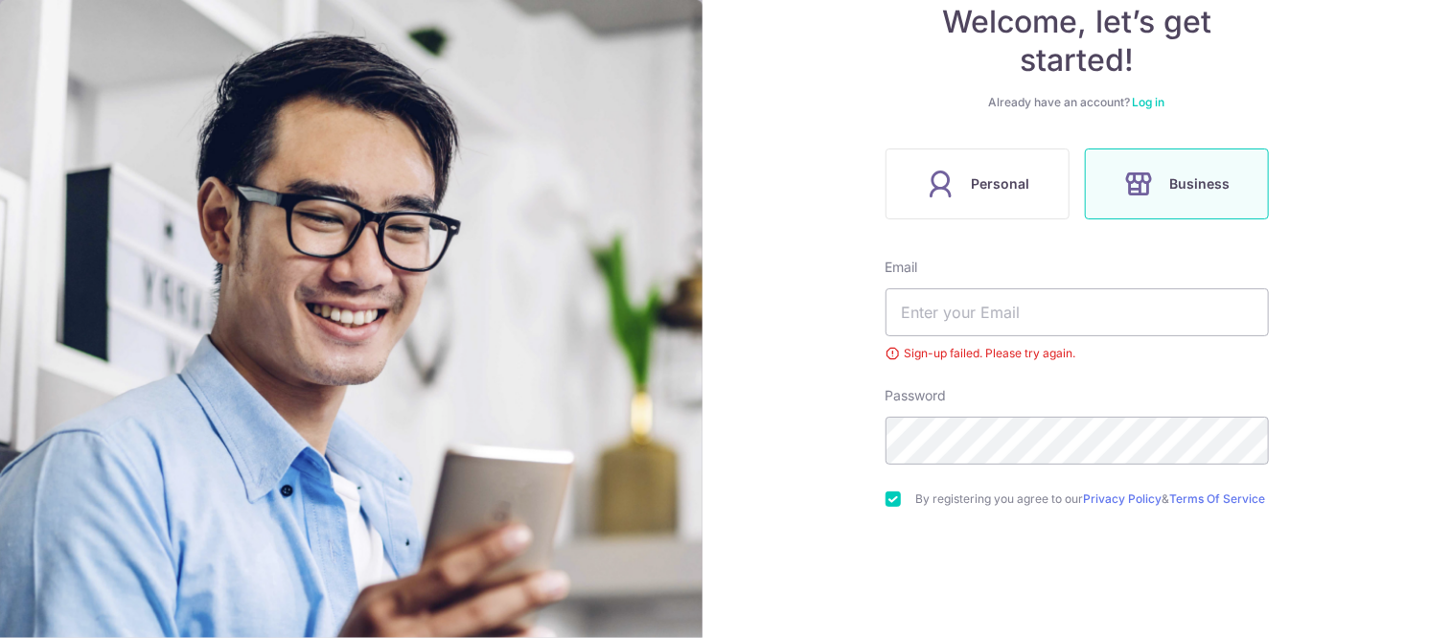
scroll to position [191, 0]
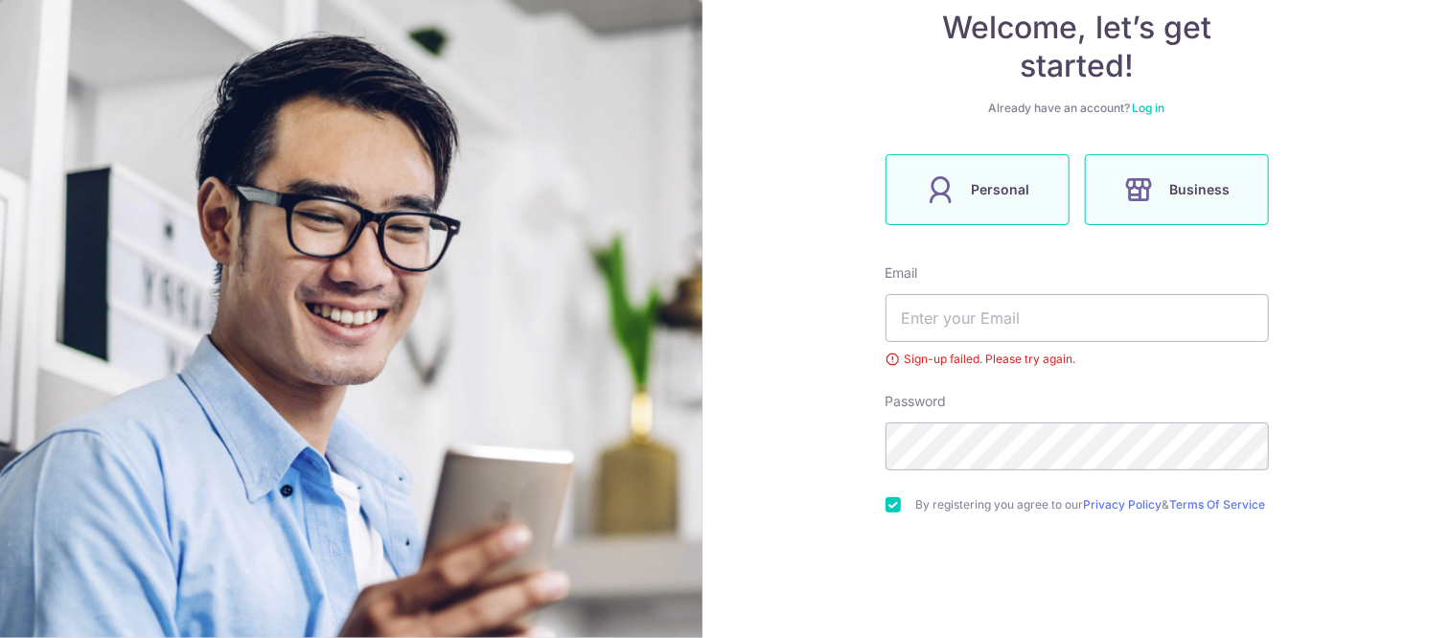
click at [993, 215] on label "Personal" at bounding box center [978, 189] width 184 height 71
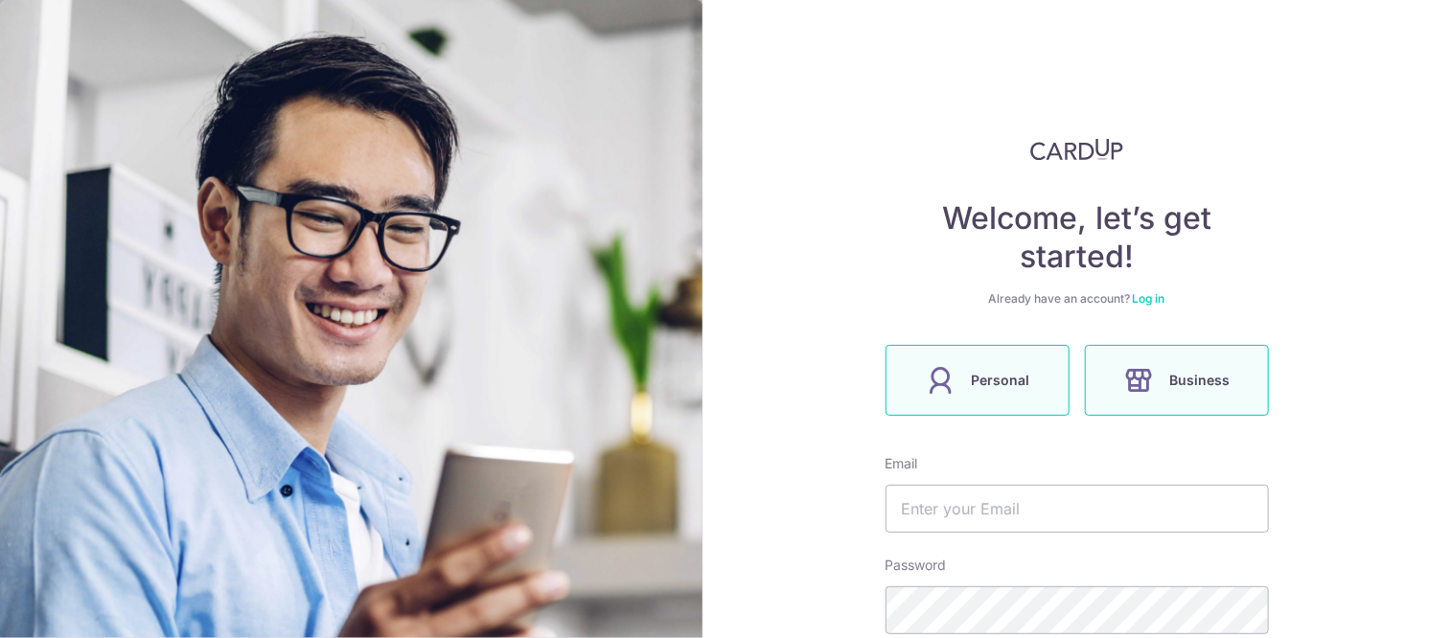
click at [1153, 388] on label "Business" at bounding box center [1177, 380] width 184 height 71
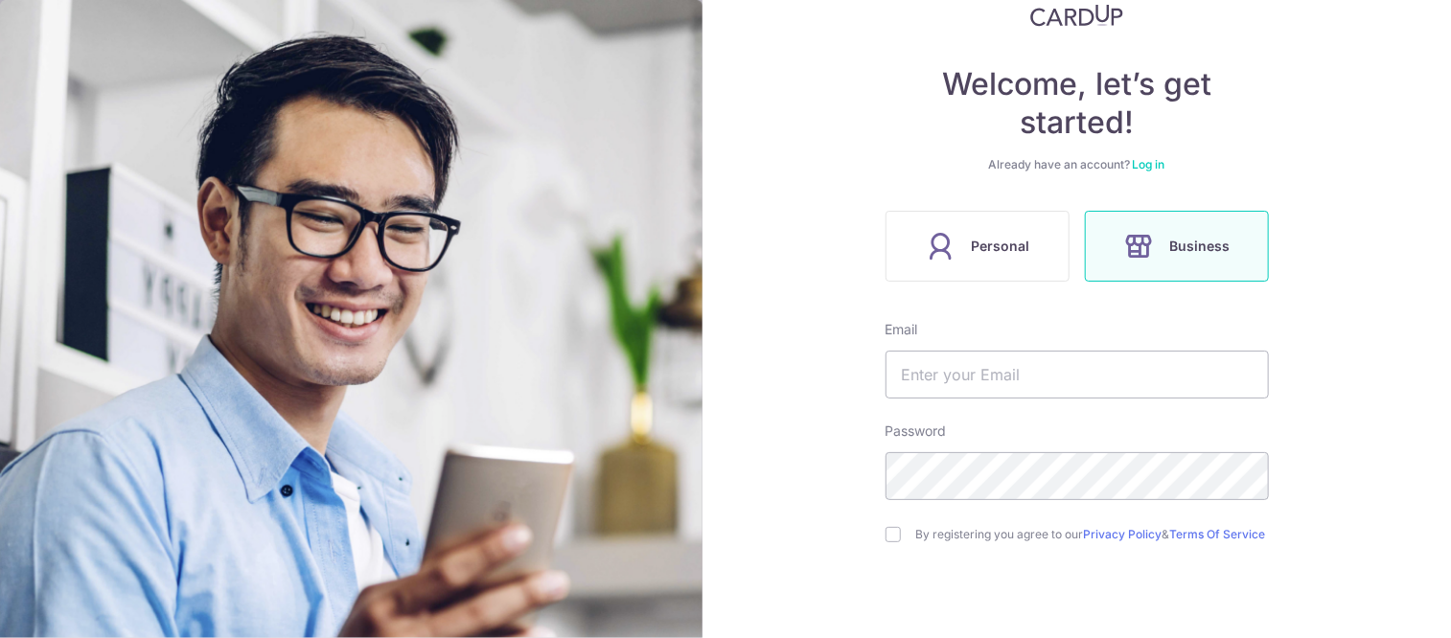
scroll to position [192, 0]
